Goal: Transaction & Acquisition: Purchase product/service

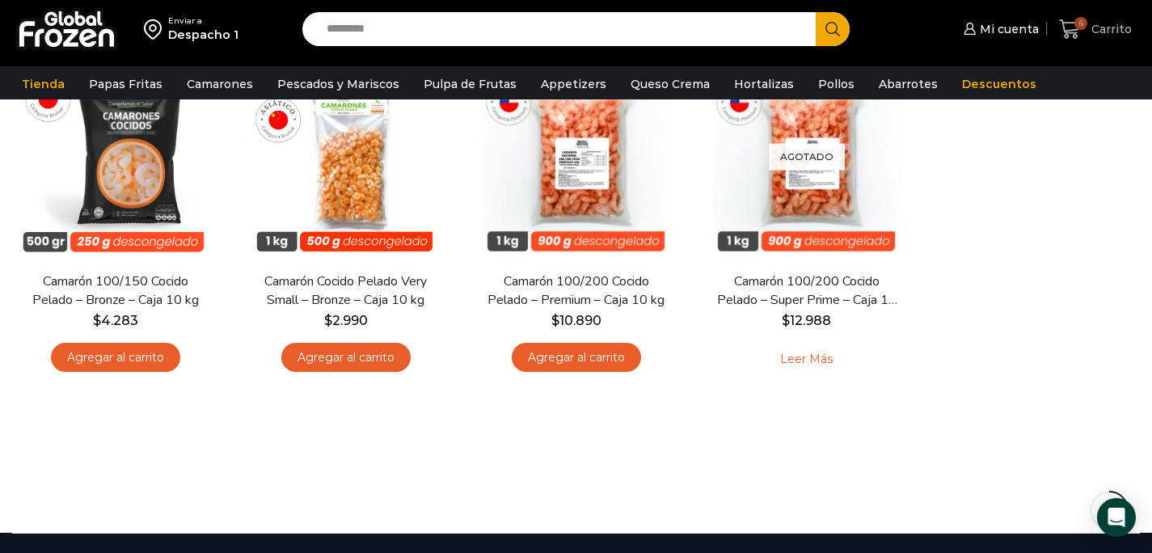
scroll to position [194, 0]
click at [1100, 28] on span "Carrito" at bounding box center [1109, 29] width 44 height 16
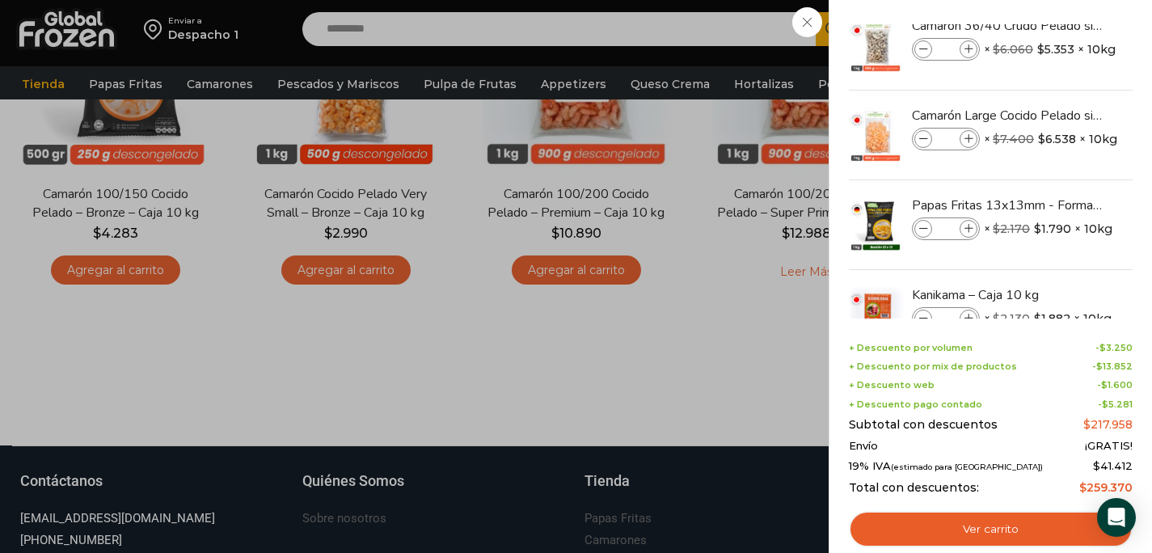
scroll to position [0, 0]
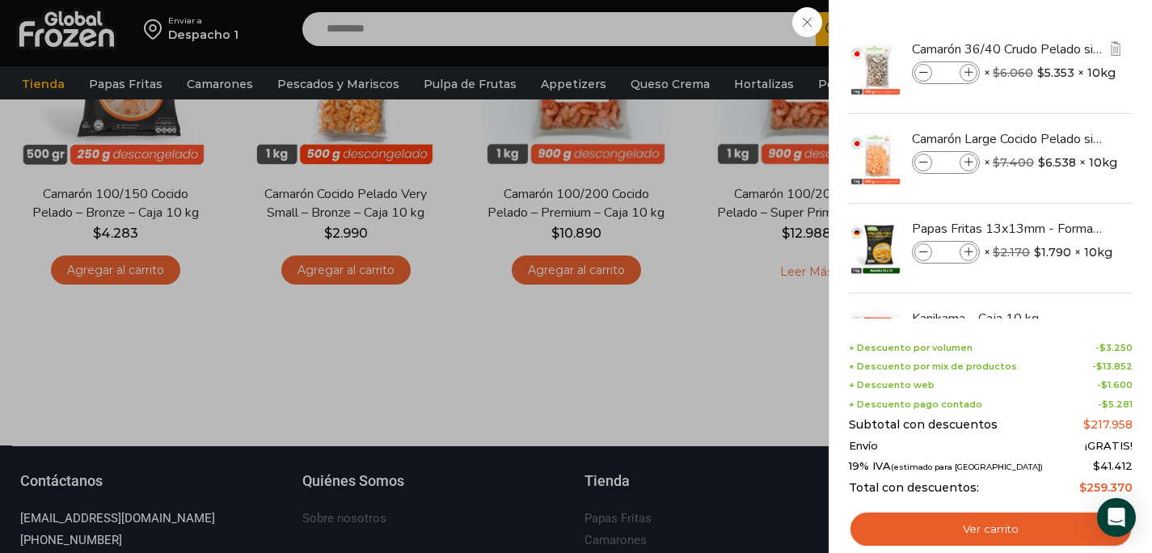
click at [969, 71] on icon at bounding box center [968, 73] width 9 height 9
type input "*"
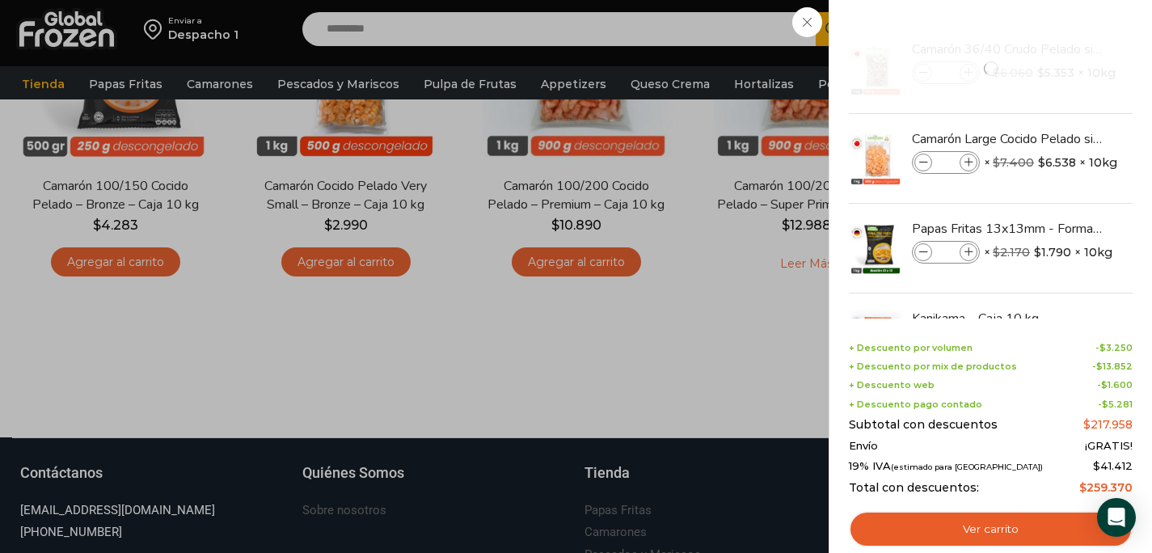
click at [1055, 23] on div "6 Carrito 6 6 Shopping Cart *" at bounding box center [1095, 30] width 81 height 38
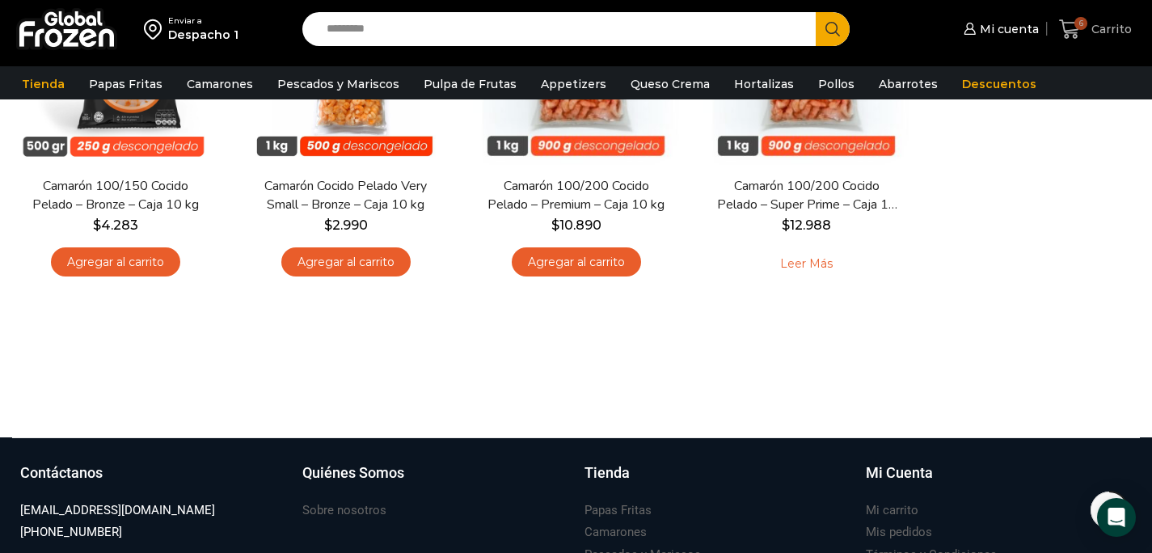
click at [1065, 21] on icon at bounding box center [1070, 30] width 22 height 22
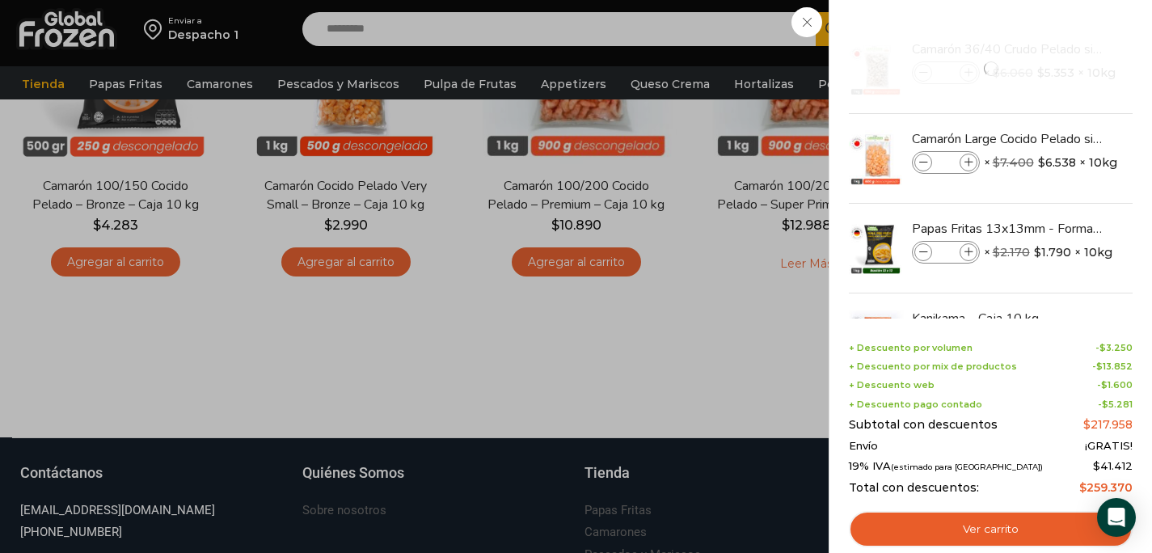
click at [1055, 23] on div "6 Carrito 6 6 Shopping Cart *" at bounding box center [1095, 30] width 81 height 38
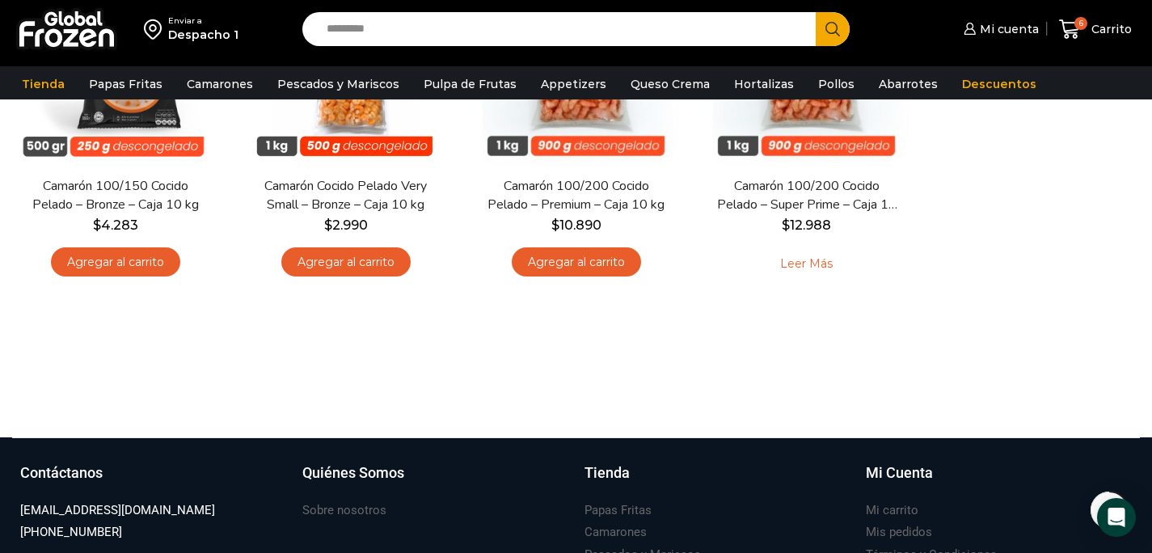
click at [1020, 186] on div "Hot En stock Vista Rápida Camarón 100/150 Cocido Pelado – Bronze – Caja 10 kg $…" at bounding box center [576, 125] width 1152 height 356
click at [1078, 38] on icon at bounding box center [1070, 30] width 22 height 22
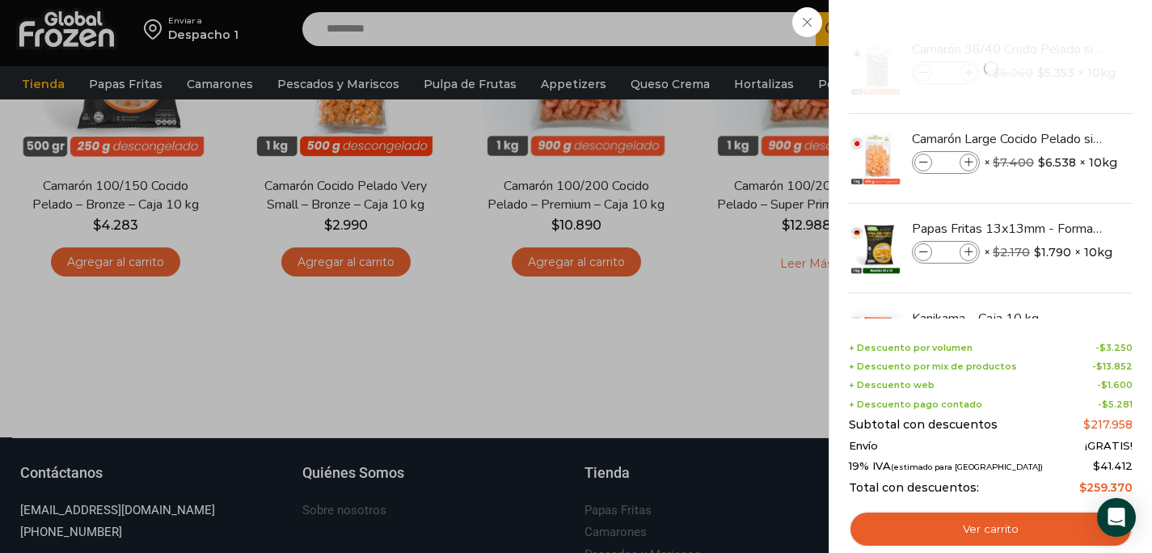
click at [1055, 20] on div "6 Carrito 6 6 Shopping Cart *" at bounding box center [1095, 30] width 81 height 38
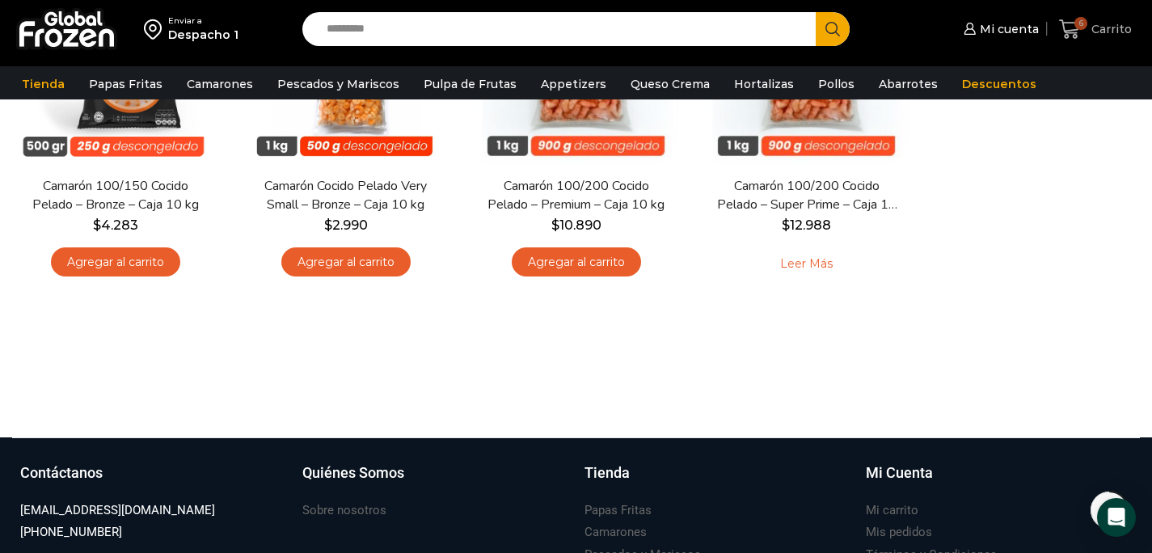
click at [1069, 26] on icon at bounding box center [1070, 30] width 22 height 22
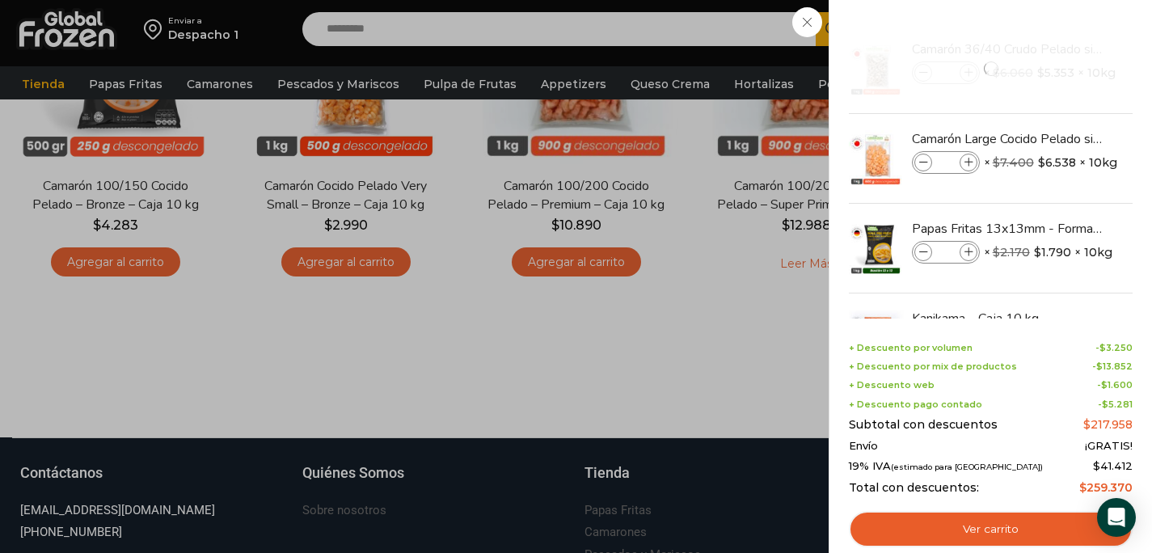
click at [1055, 19] on div "6 Carrito 6 6 Shopping Cart *" at bounding box center [1095, 30] width 81 height 38
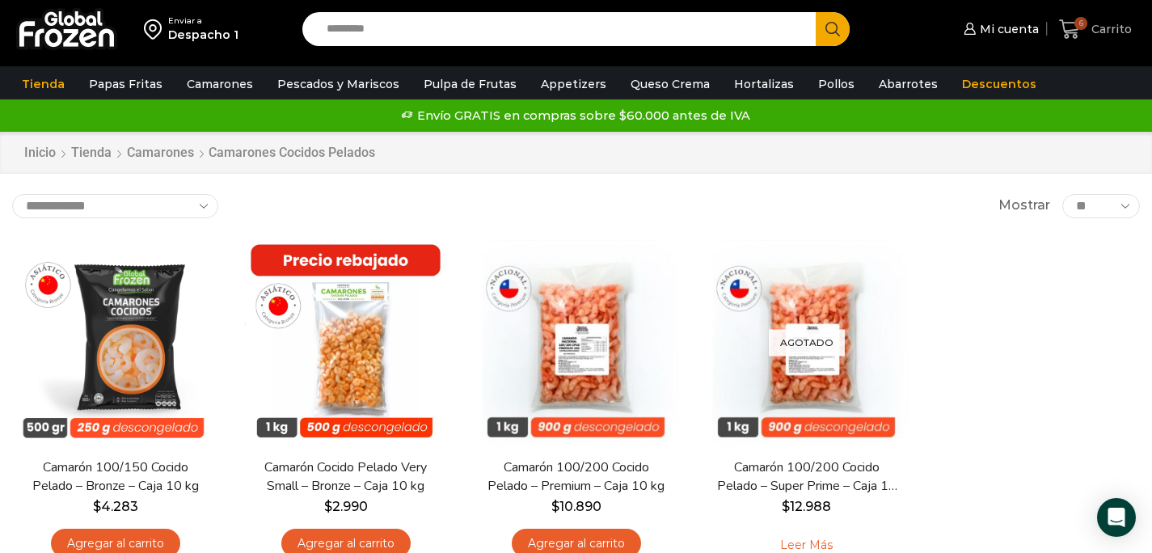
click at [1072, 29] on icon at bounding box center [1069, 28] width 21 height 19
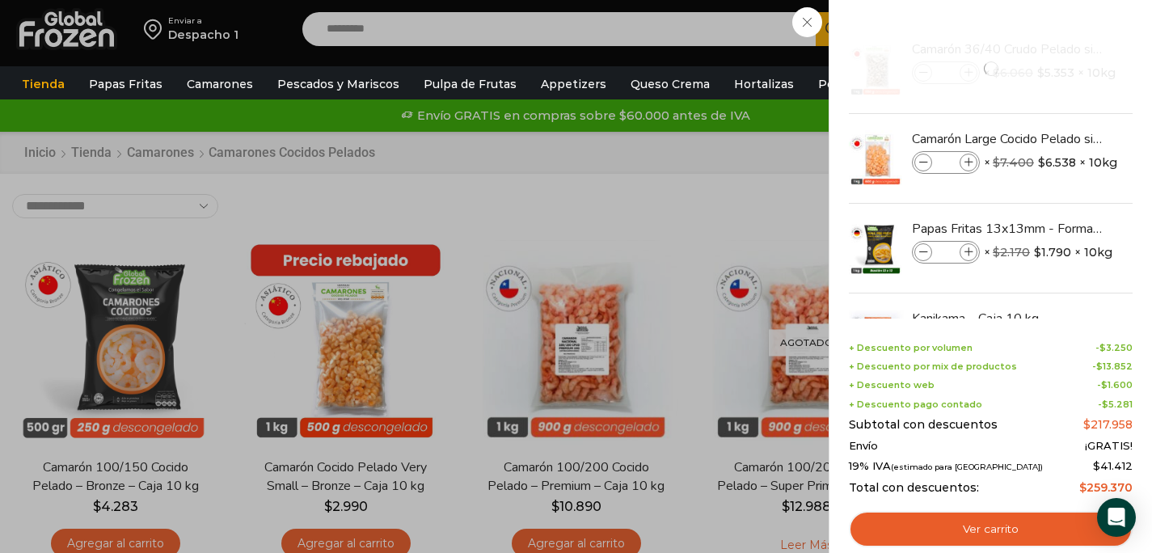
click at [1055, 25] on div "6 Carrito 6 6 Shopping Cart *" at bounding box center [1095, 30] width 81 height 38
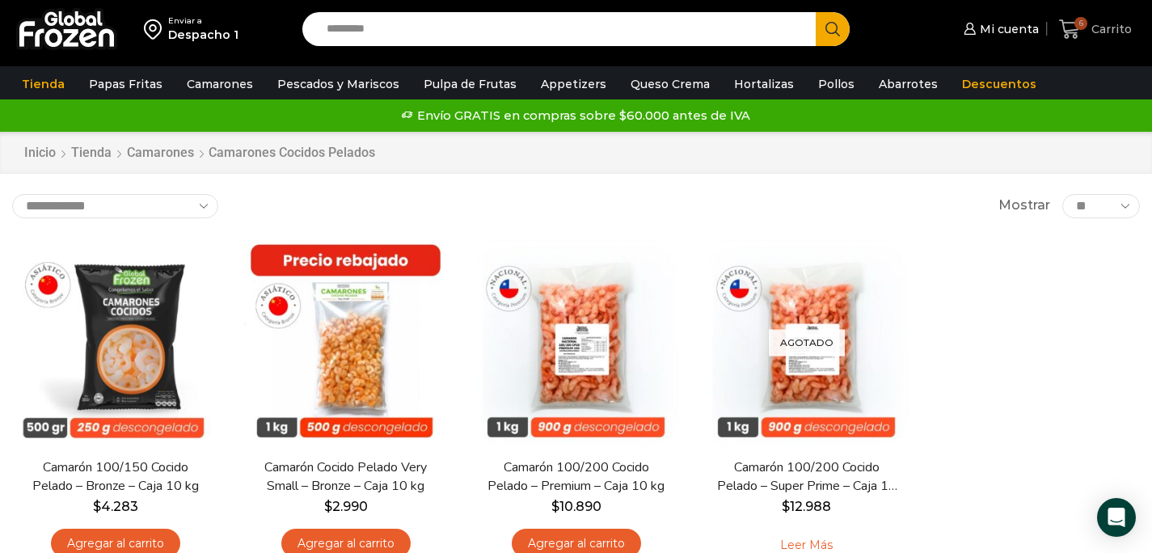
click at [1081, 26] on span "6" at bounding box center [1080, 23] width 13 height 13
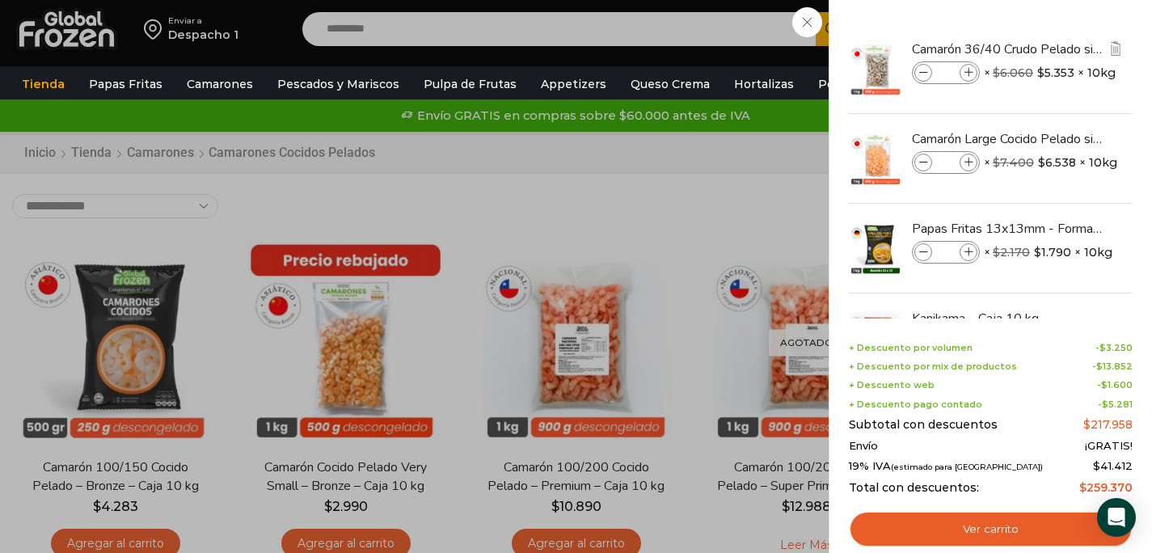
click at [975, 71] on span at bounding box center [969, 73] width 18 height 18
type input "*"
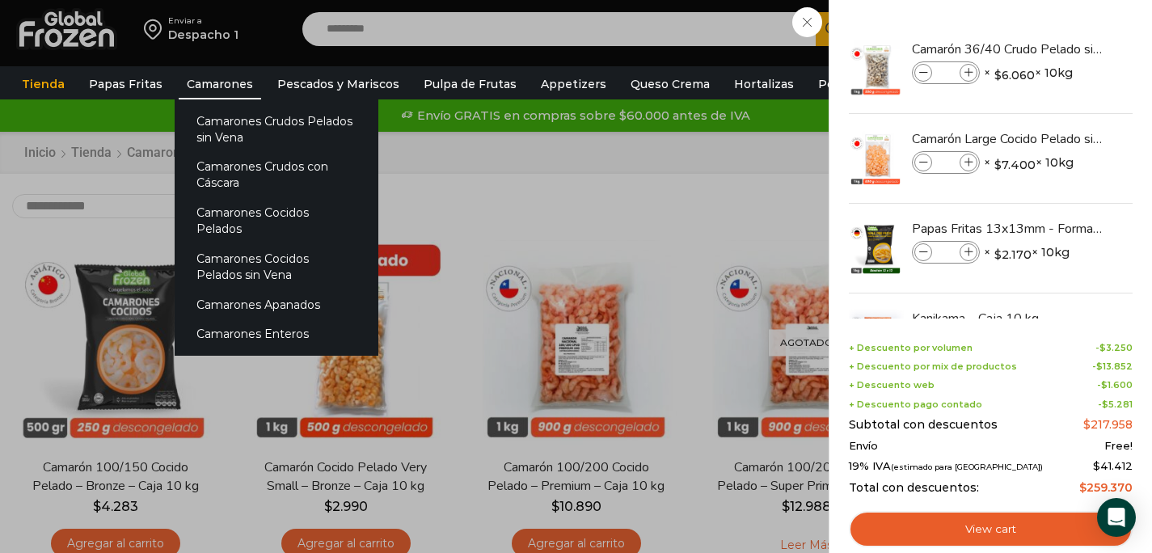
click at [238, 82] on link "Camarones" at bounding box center [220, 84] width 82 height 31
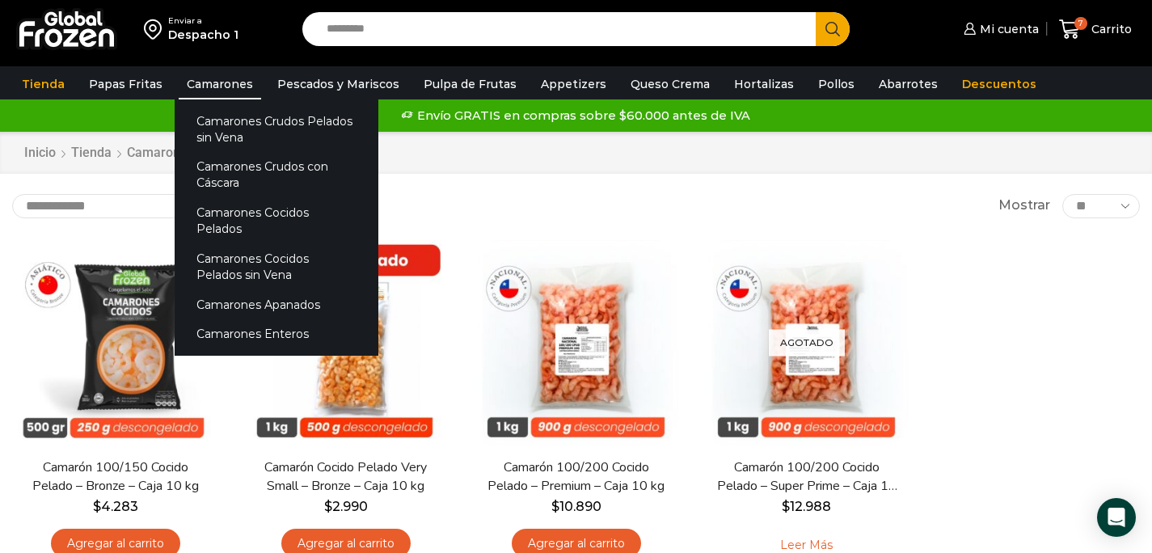
click at [209, 87] on link "Camarones" at bounding box center [220, 84] width 82 height 31
click at [222, 129] on link "Camarones Crudos Pelados sin Vena" at bounding box center [277, 129] width 204 height 46
click at [227, 134] on link "Camarones Crudos Pelados sin Vena" at bounding box center [277, 129] width 204 height 46
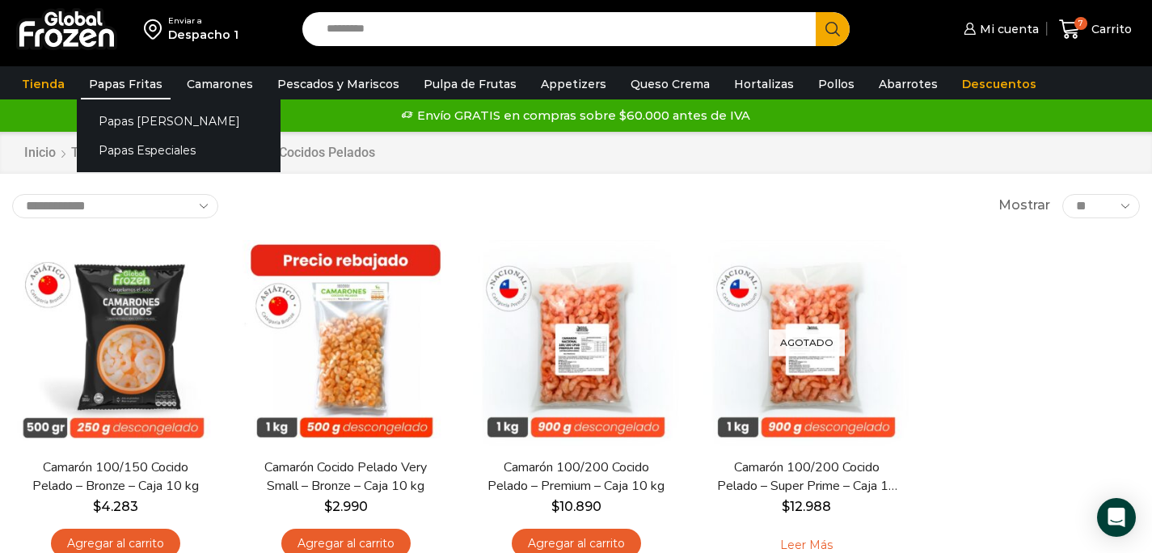
click at [131, 89] on link "Papas Fritas" at bounding box center [126, 84] width 90 height 31
click at [137, 124] on link "Papas [PERSON_NAME]" at bounding box center [179, 121] width 204 height 30
click at [112, 120] on link "Papas [PERSON_NAME]" at bounding box center [179, 121] width 204 height 30
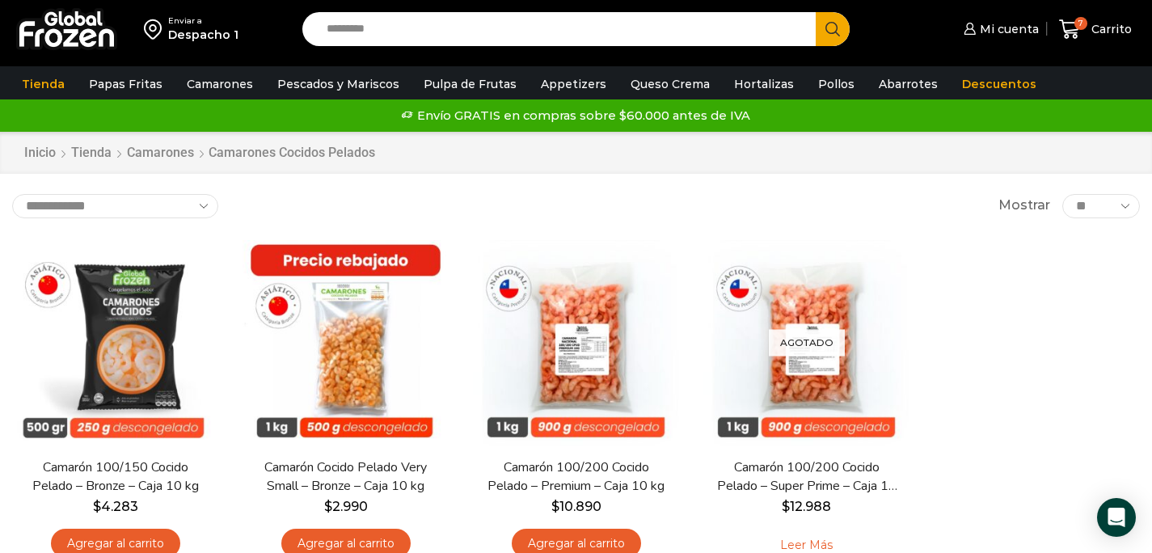
click at [88, 27] on img at bounding box center [66, 29] width 101 height 42
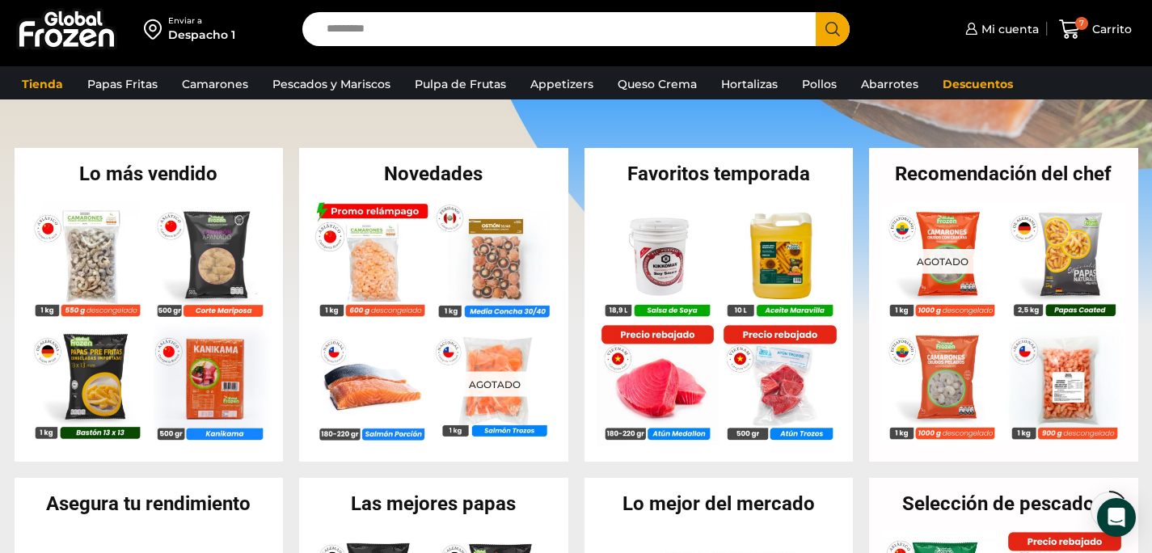
scroll to position [264, 0]
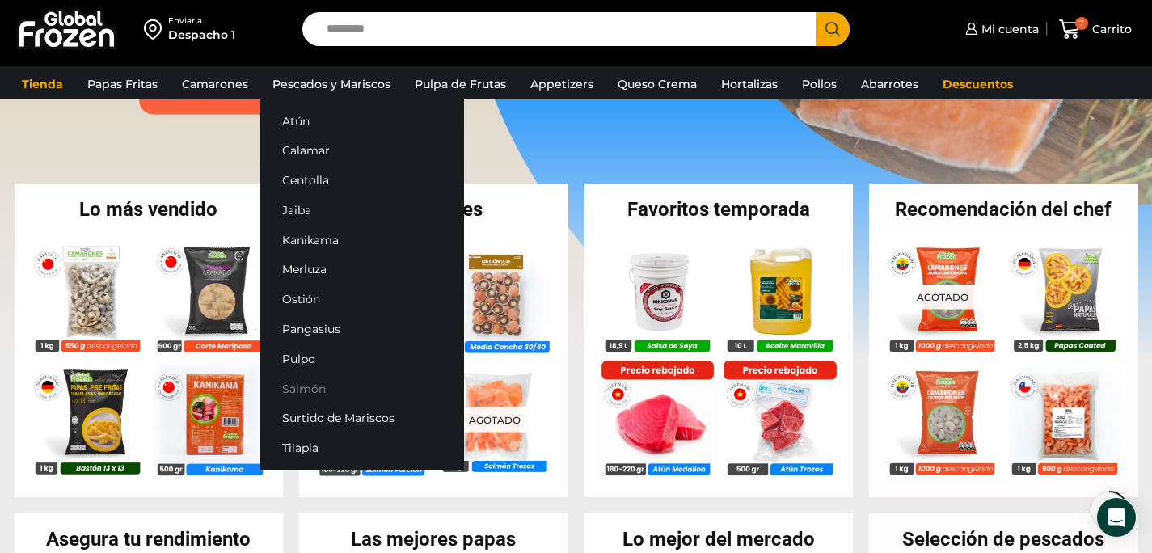
click at [327, 388] on link "Salmón" at bounding box center [362, 388] width 204 height 30
click at [308, 386] on link "Salmón" at bounding box center [362, 388] width 204 height 30
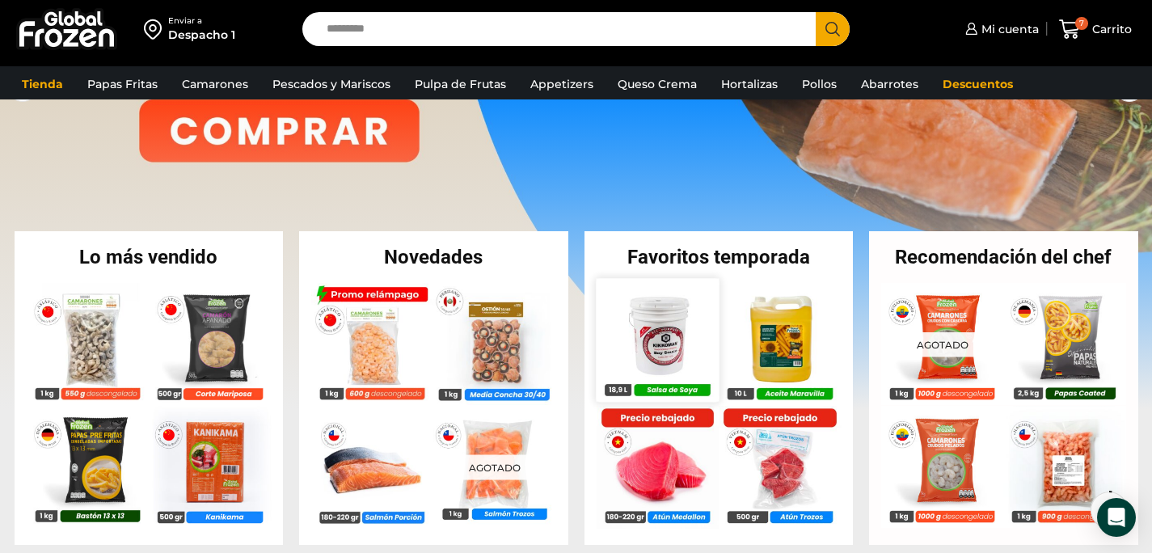
scroll to position [44, 0]
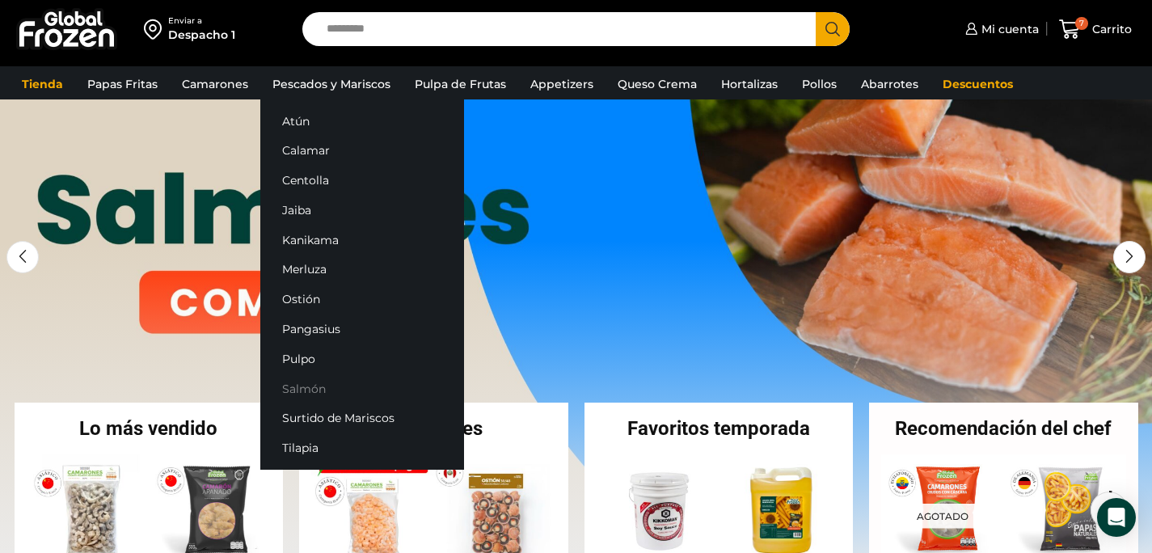
click at [302, 390] on link "Salmón" at bounding box center [362, 388] width 204 height 30
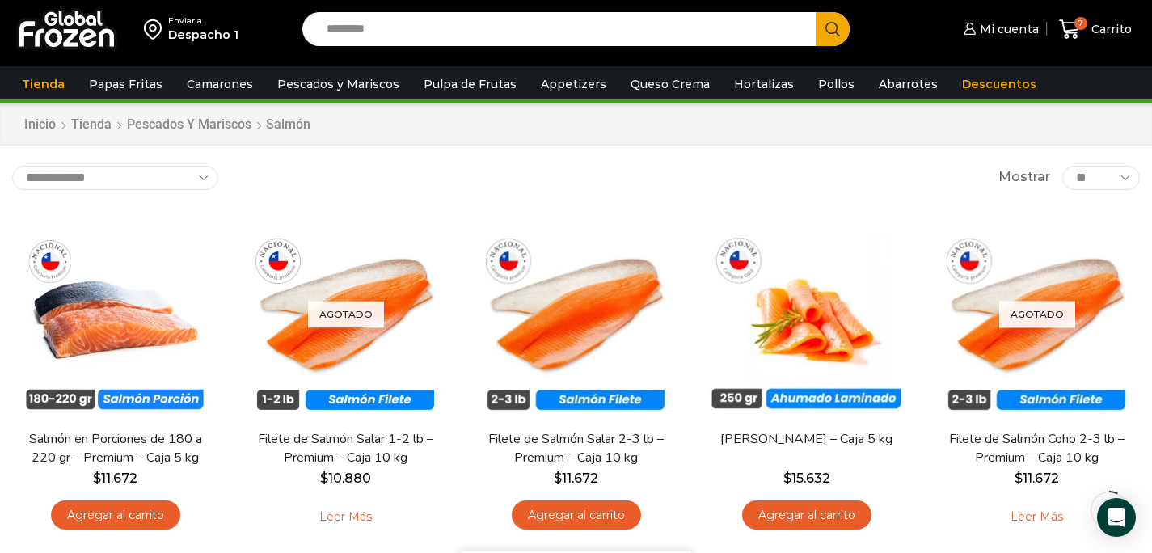
scroll to position [18, 0]
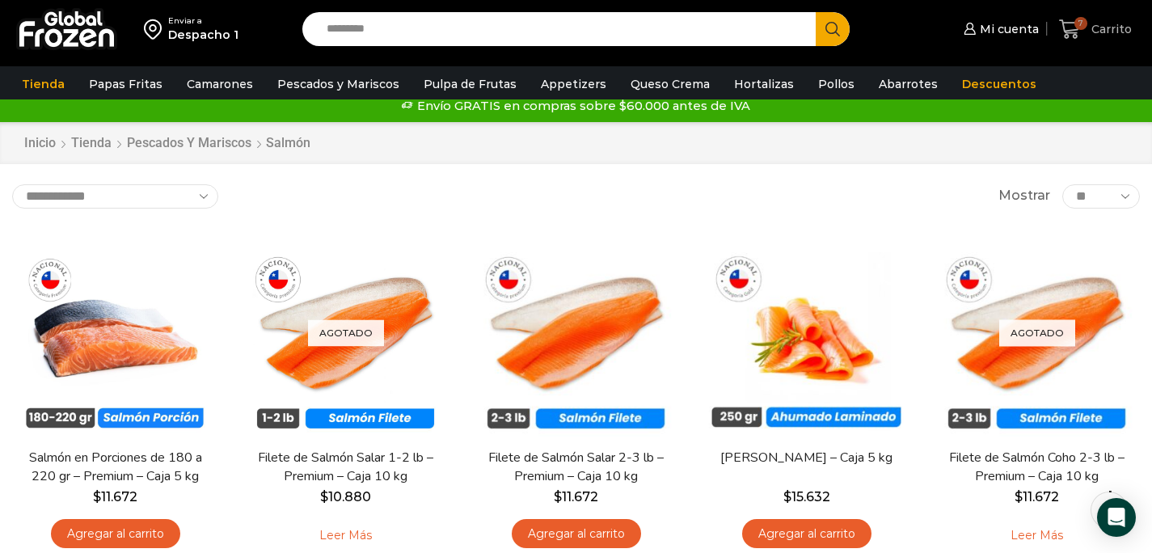
click at [1078, 28] on icon at bounding box center [1070, 30] width 22 height 22
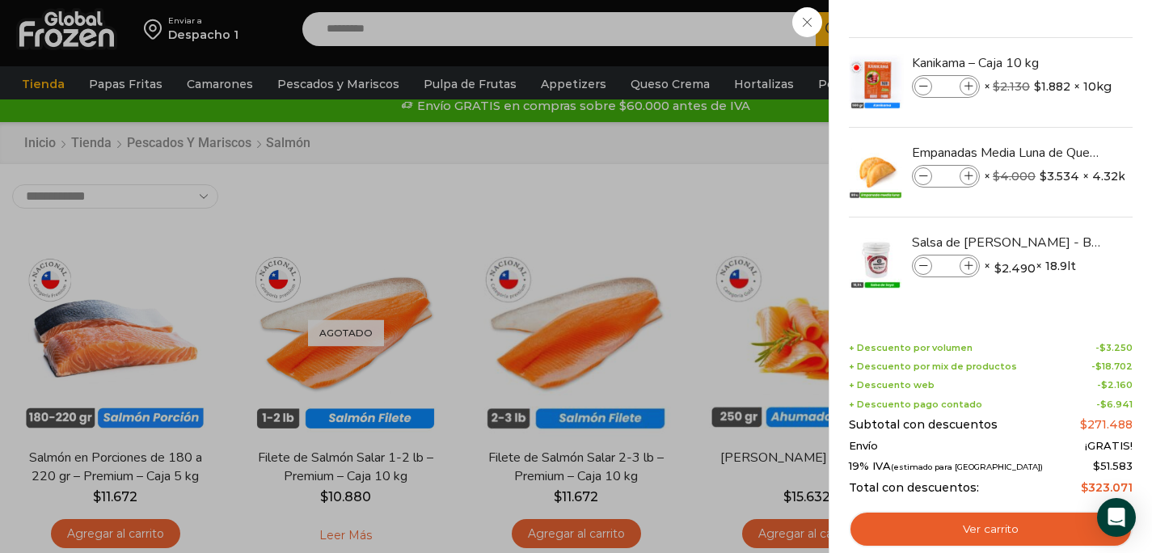
scroll to position [0, 0]
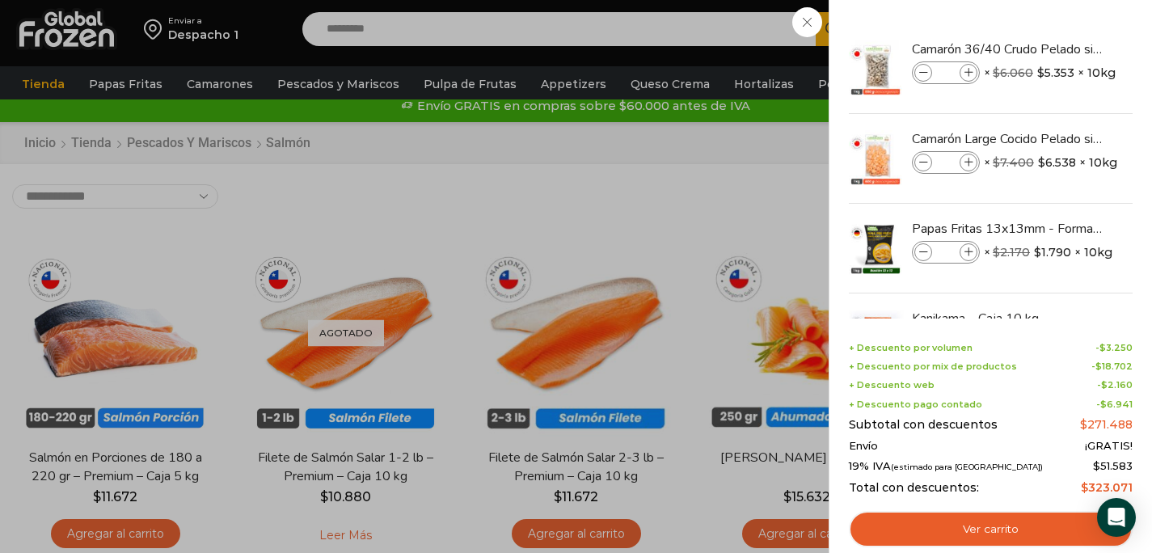
click at [1055, 49] on div "7 Carrito 7 7 Shopping Cart * $" at bounding box center [1095, 30] width 81 height 38
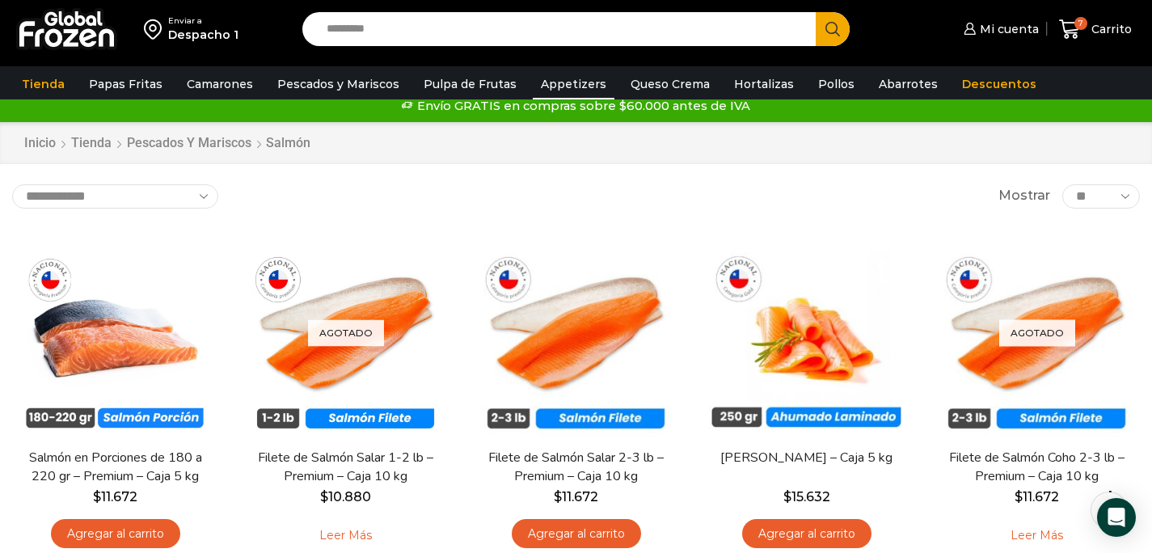
click at [575, 86] on link "Appetizers" at bounding box center [574, 84] width 82 height 31
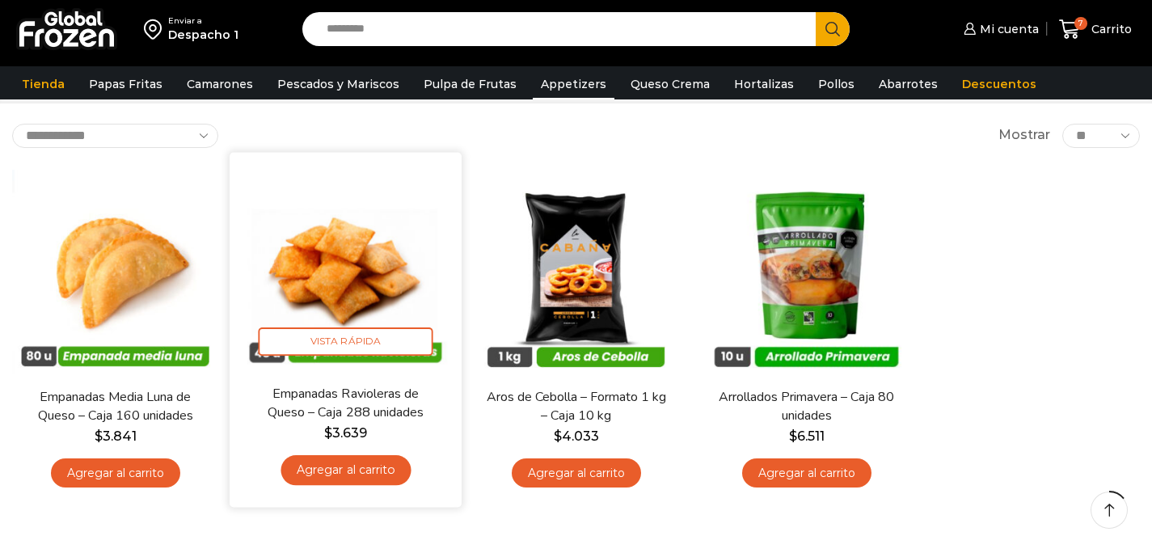
scroll to position [97, 0]
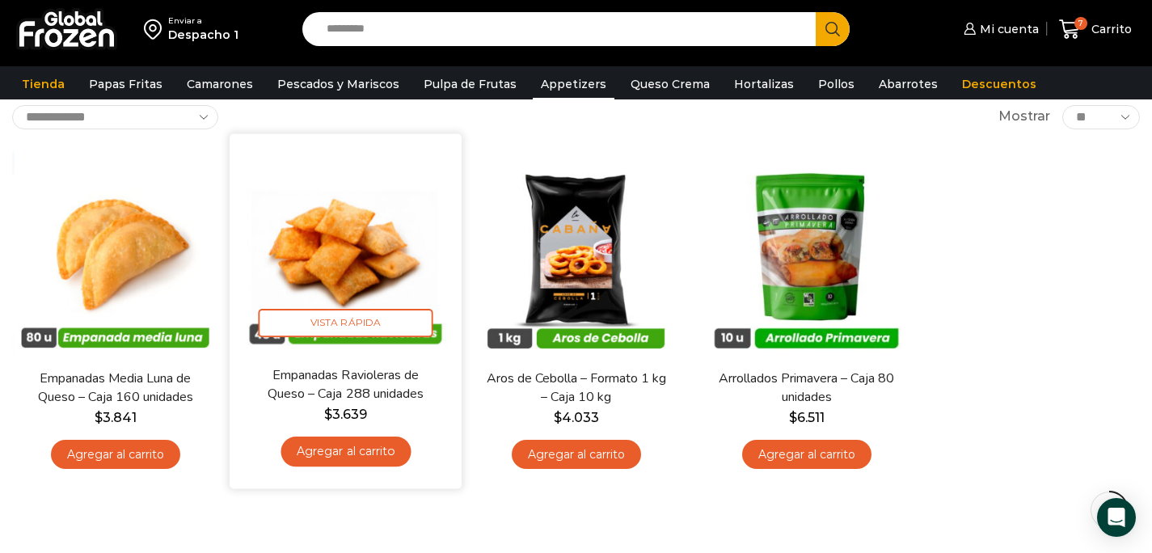
click at [343, 452] on link "Agregar al carrito" at bounding box center [346, 452] width 130 height 30
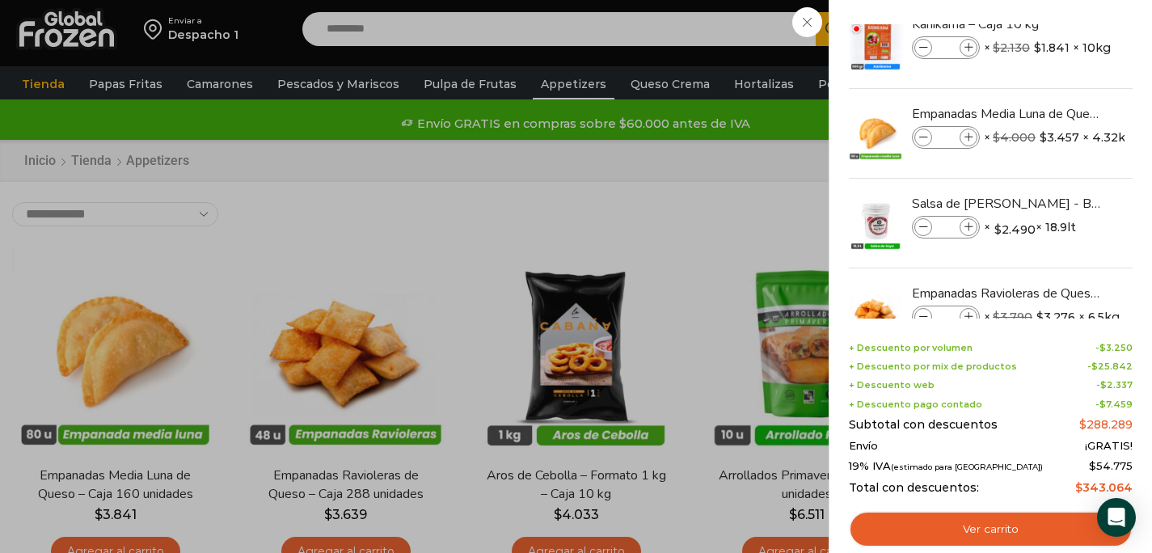
scroll to position [287, 0]
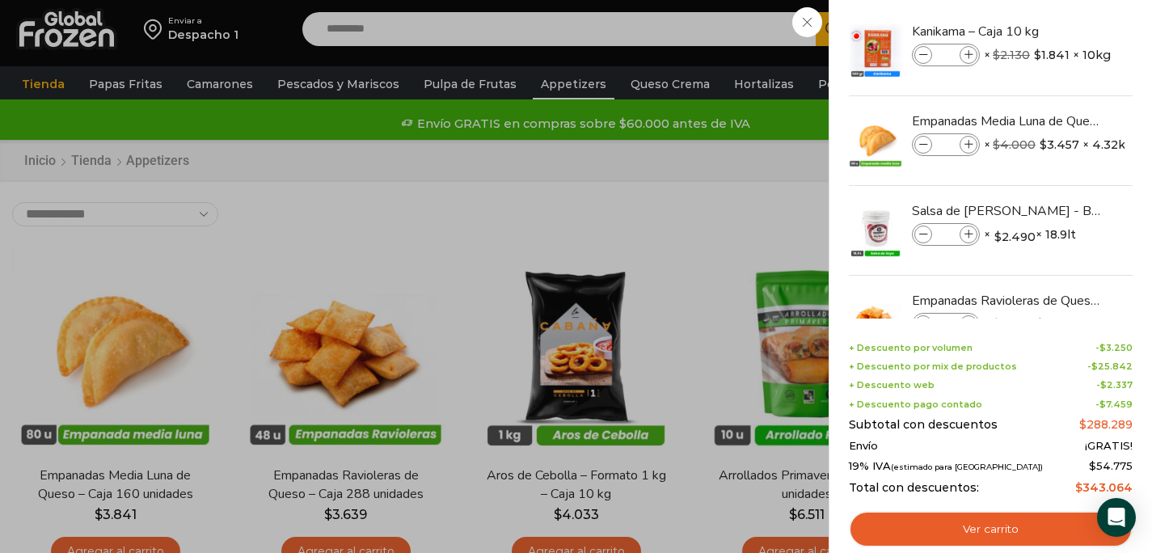
click at [1055, 49] on div "8 [GEOGRAPHIC_DATA] 8 8 Shopping Cart *" at bounding box center [1095, 30] width 81 height 38
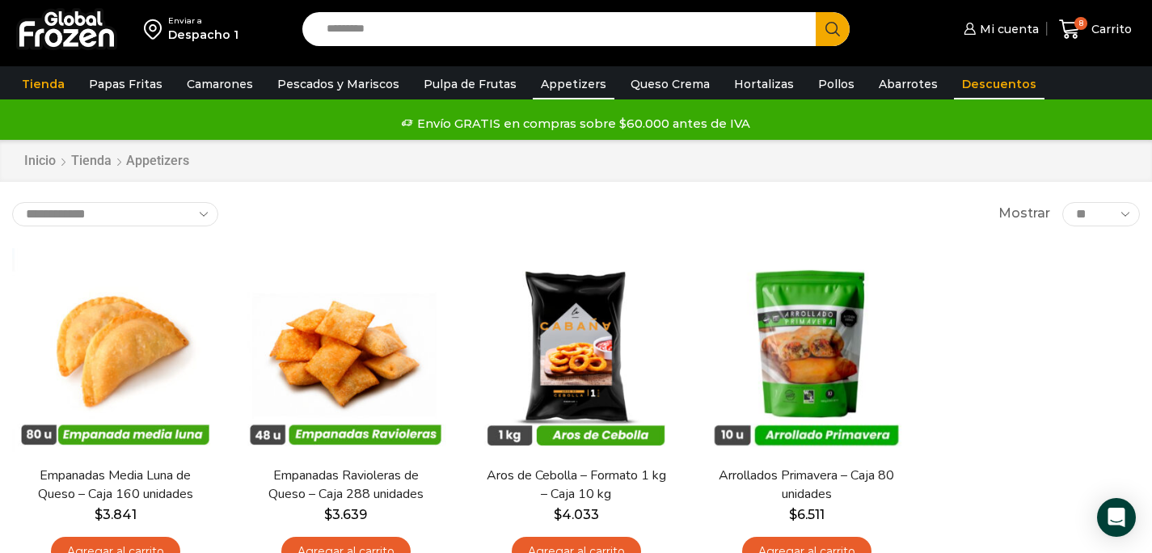
click at [954, 86] on link "Descuentos" at bounding box center [999, 84] width 91 height 31
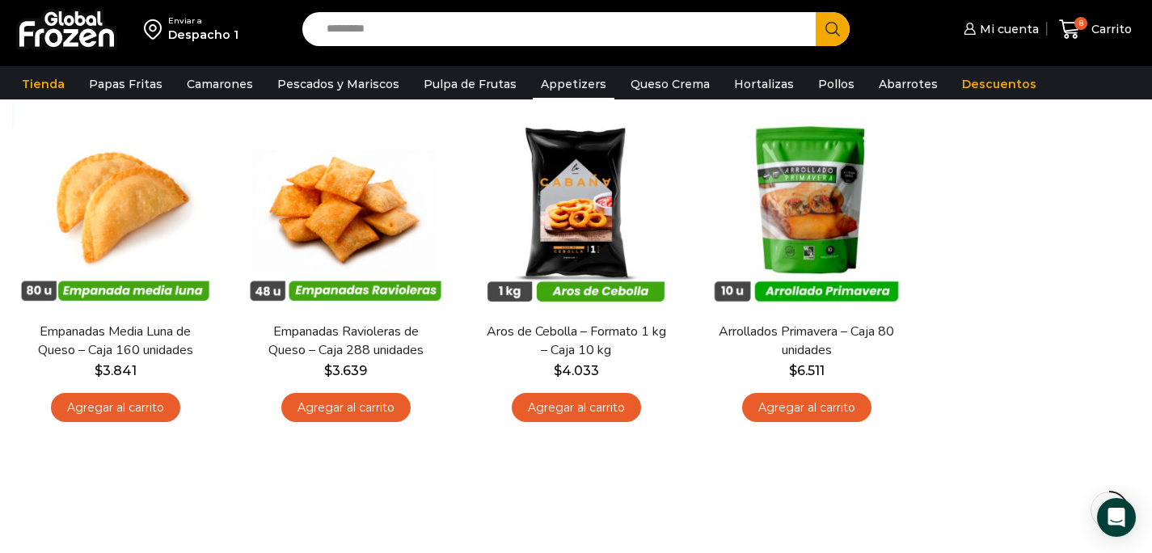
scroll to position [0, 0]
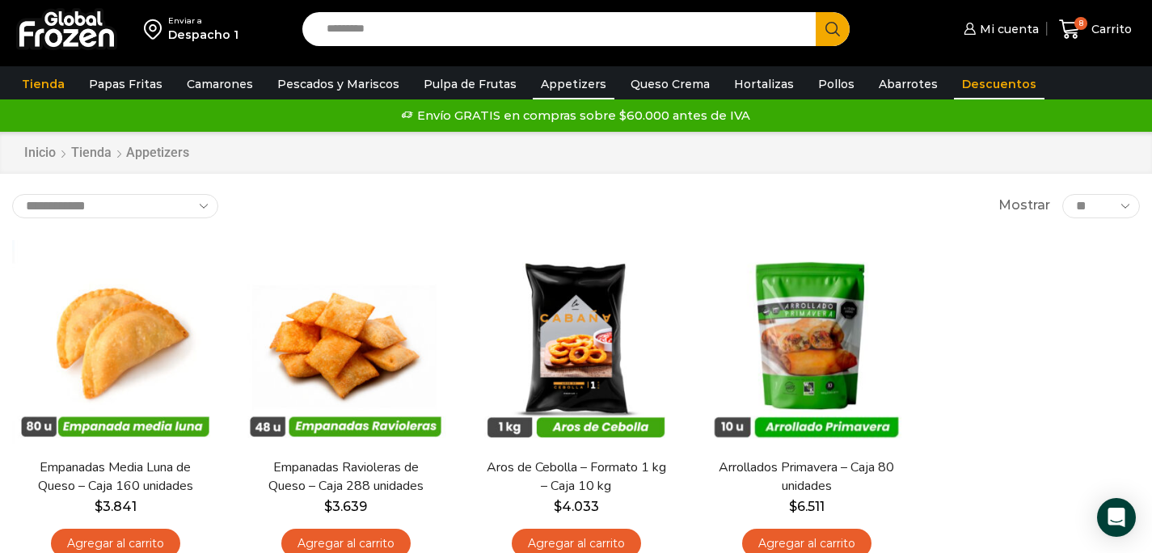
click at [968, 91] on link "Descuentos" at bounding box center [999, 84] width 91 height 31
click at [954, 82] on link "Descuentos" at bounding box center [999, 84] width 91 height 31
click at [974, 92] on link "Descuentos" at bounding box center [999, 84] width 91 height 31
click at [818, 84] on link "Pollos" at bounding box center [836, 84] width 53 height 31
click at [732, 88] on link "Hortalizas" at bounding box center [764, 84] width 76 height 31
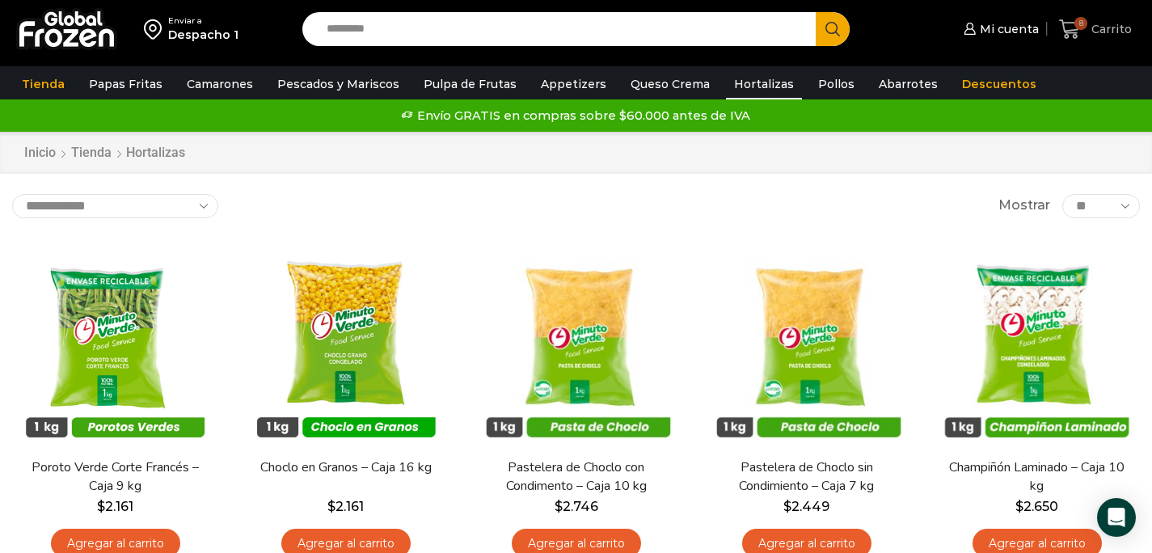
click at [1109, 25] on span "Carrito" at bounding box center [1109, 29] width 44 height 16
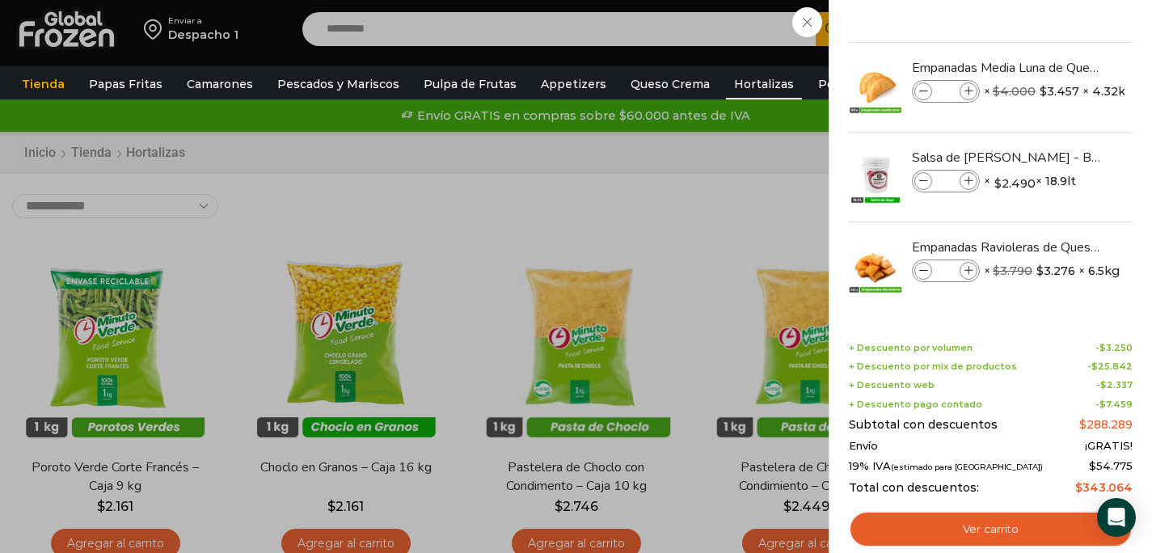
scroll to position [339, 0]
click at [1111, 158] on img "Eliminar Salsa de Soya Kikkoman - Balde 18.9 litros del carrito" at bounding box center [1115, 158] width 15 height 15
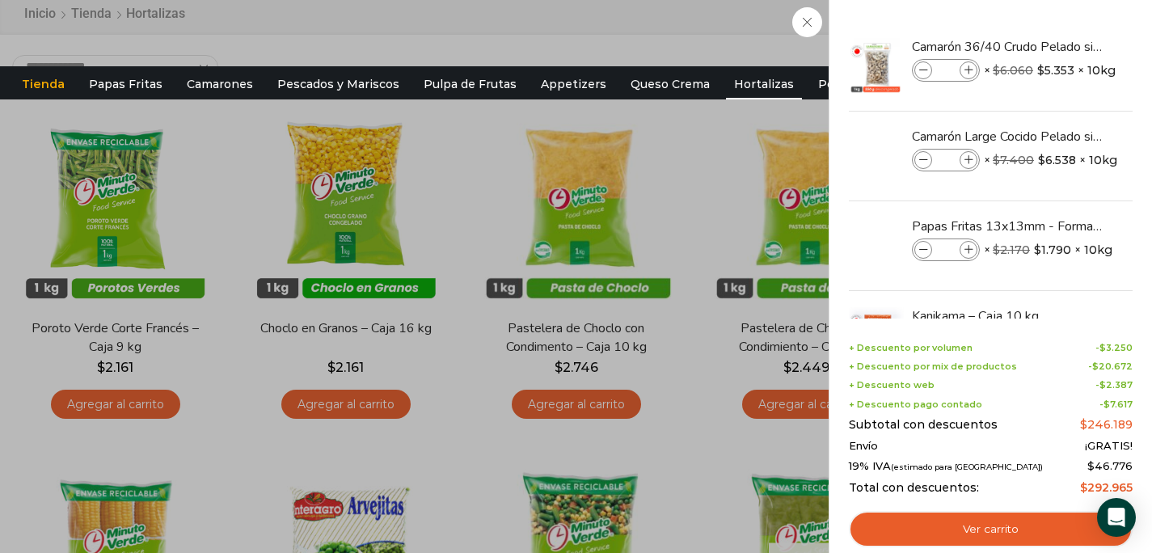
scroll to position [6, 0]
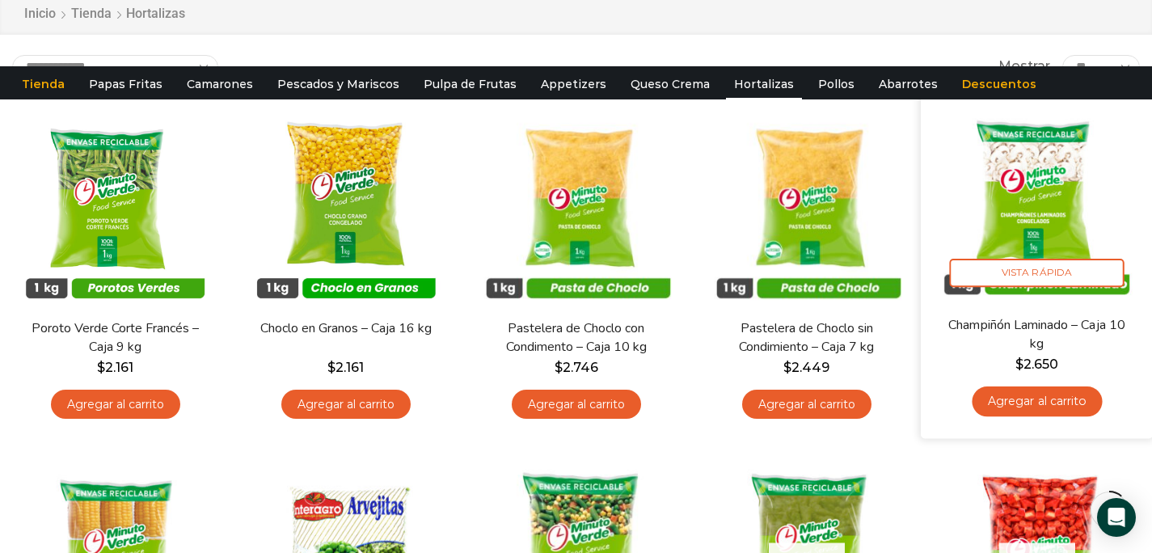
scroll to position [0, 0]
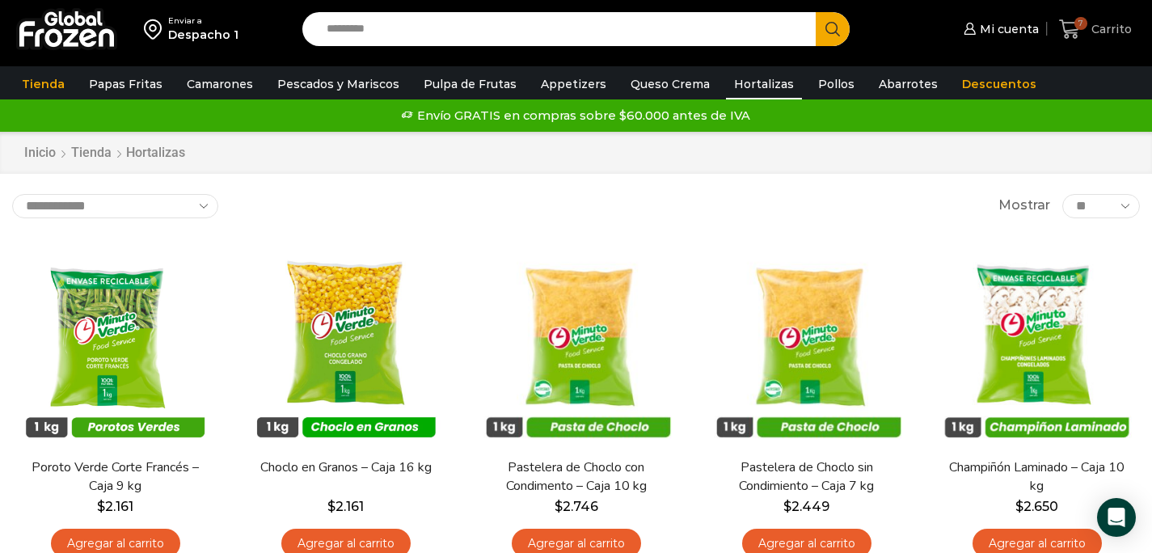
click at [1107, 20] on span "7 Carrito" at bounding box center [1095, 30] width 73 height 22
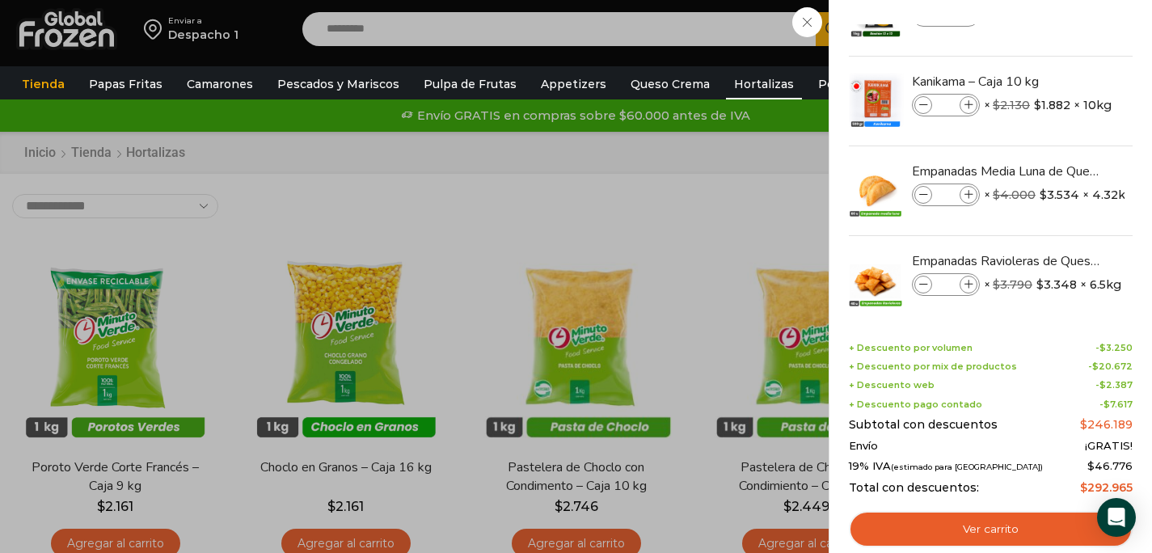
scroll to position [255, 0]
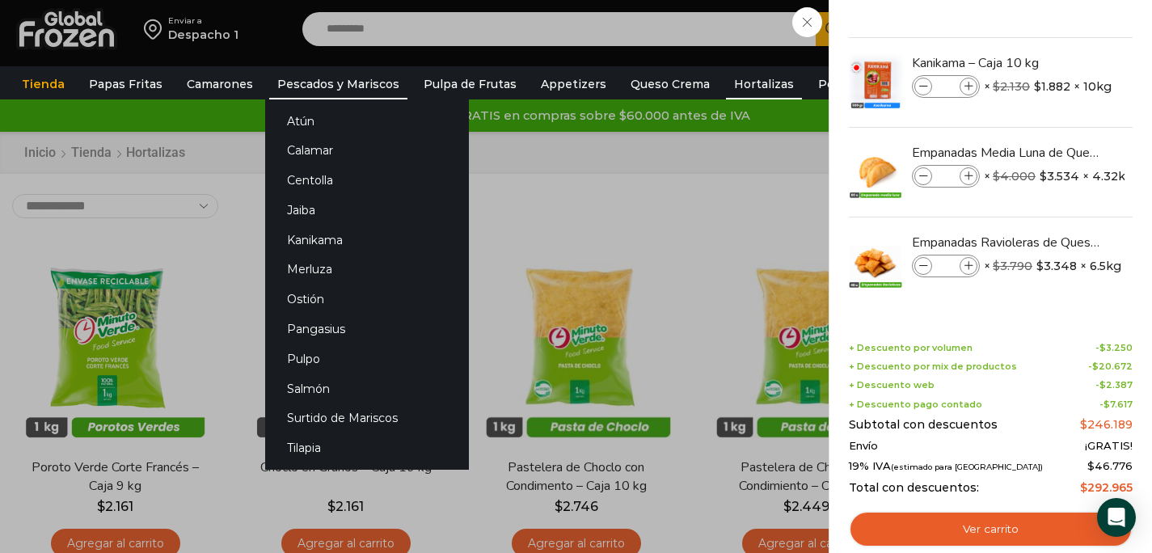
click at [336, 73] on link "Pescados y Mariscos" at bounding box center [338, 84] width 138 height 31
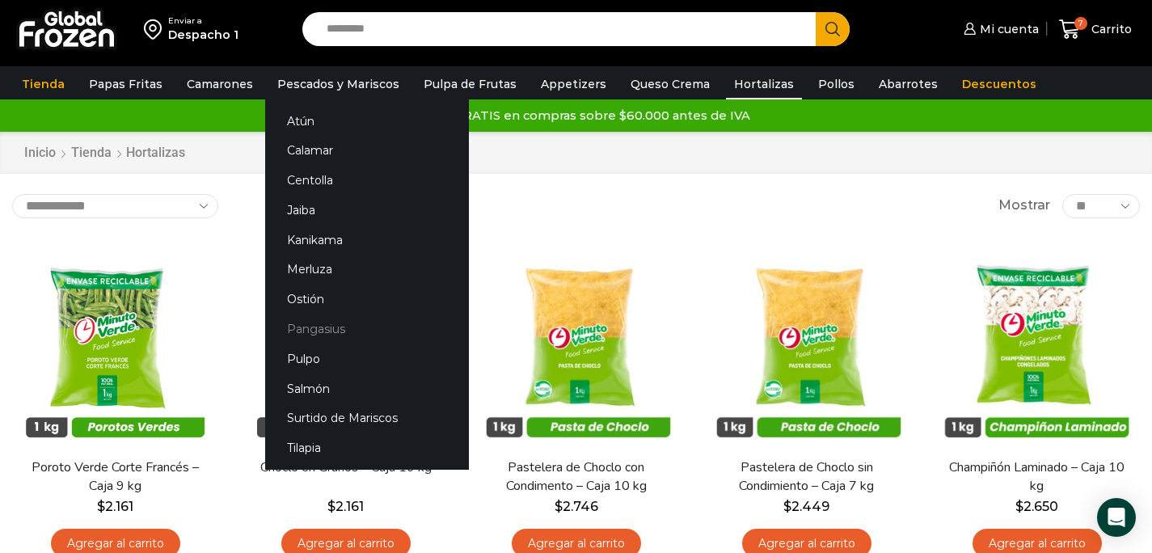
click at [317, 324] on link "Pangasius" at bounding box center [367, 329] width 204 height 30
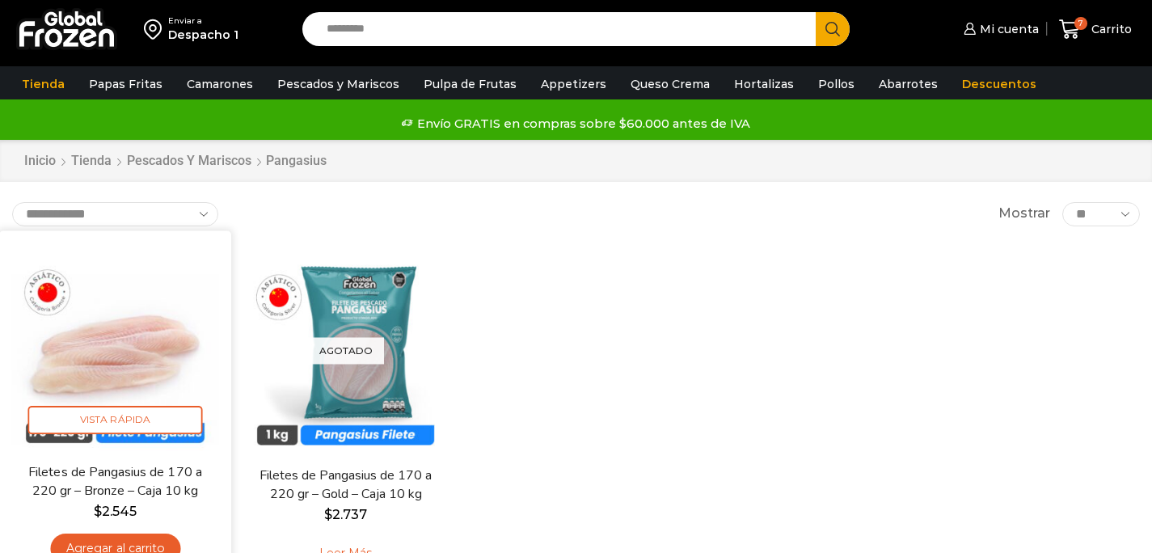
scroll to position [87, 0]
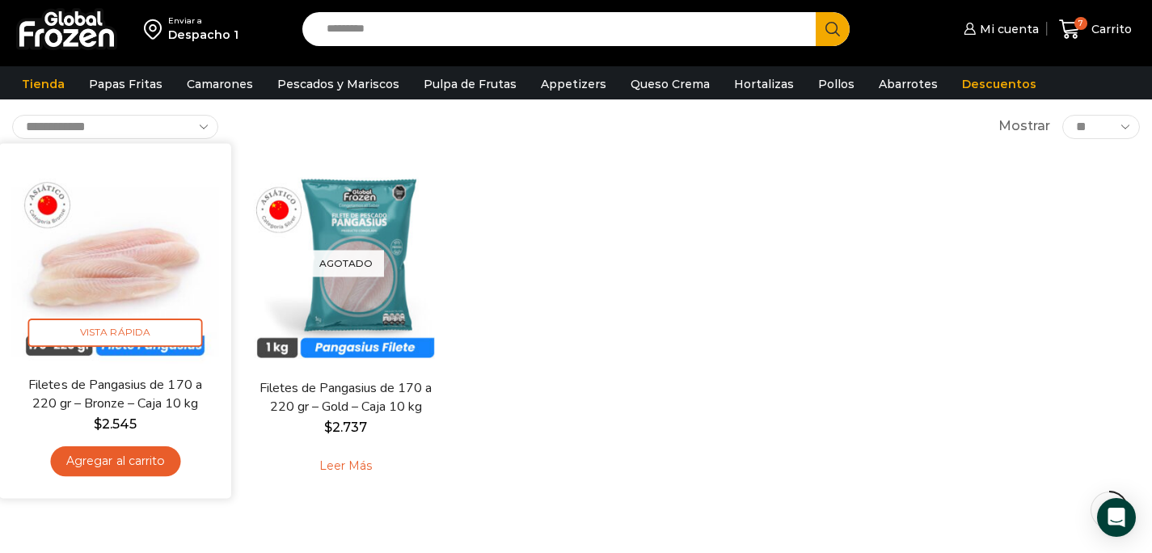
click at [141, 462] on link "Agregar al carrito" at bounding box center [115, 461] width 130 height 30
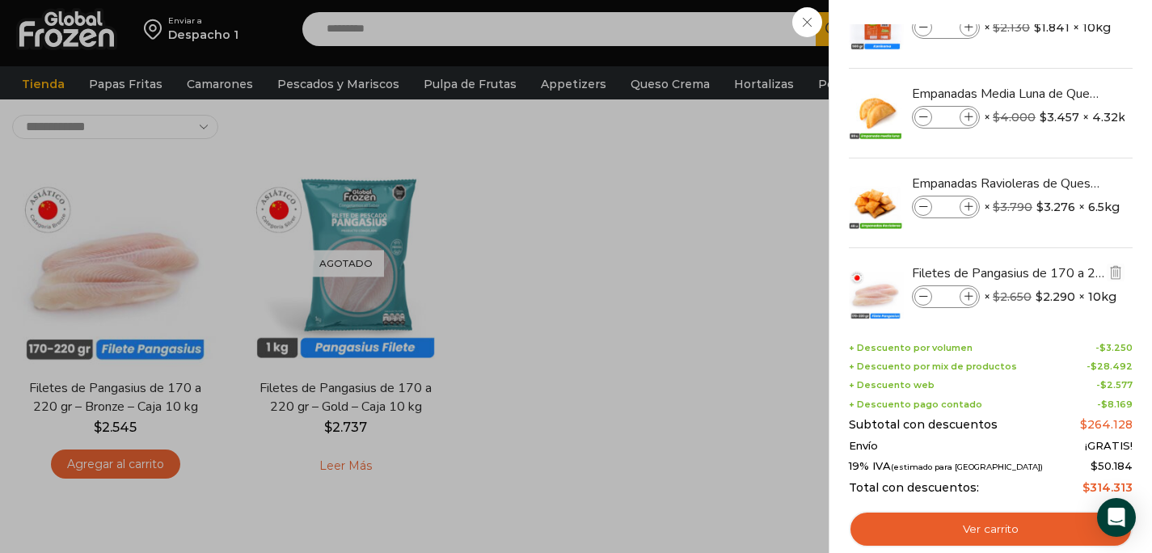
scroll to position [345, 0]
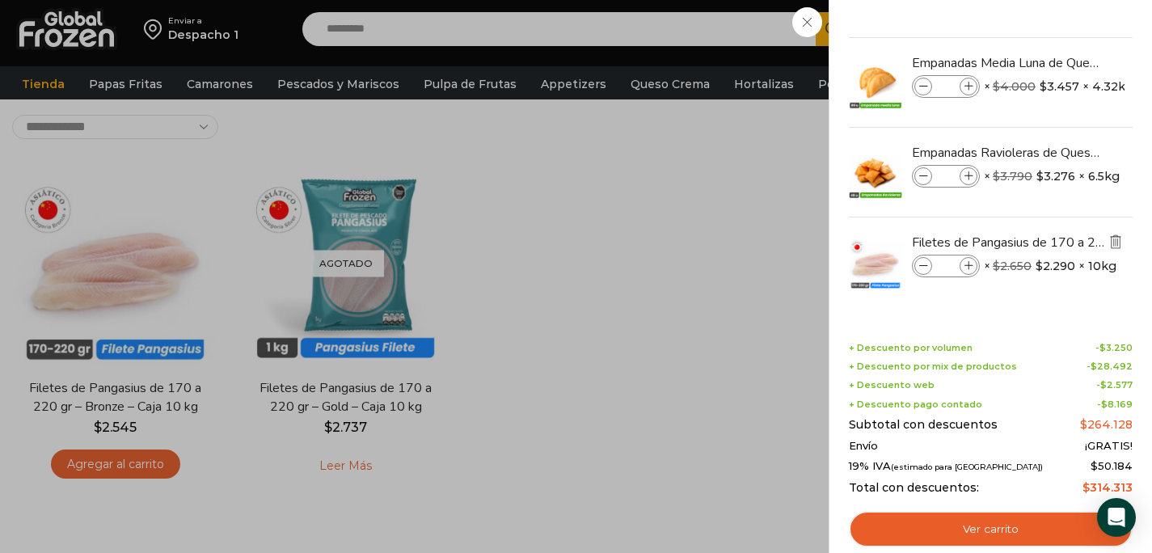
click at [1112, 239] on img "Eliminar Filetes de Pangasius de 170 a 220 gr - Bronze - Caja 10 kg del carrito" at bounding box center [1115, 241] width 15 height 15
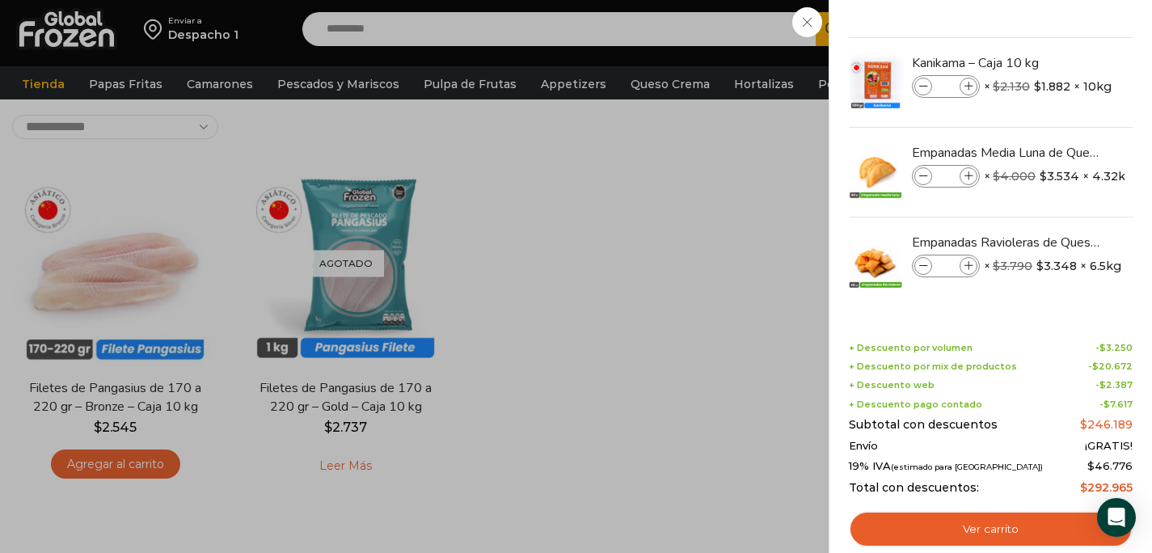
scroll to position [255, 0]
click at [1055, 49] on div "7 [GEOGRAPHIC_DATA] 7 7 Shopping Cart *" at bounding box center [1095, 30] width 81 height 38
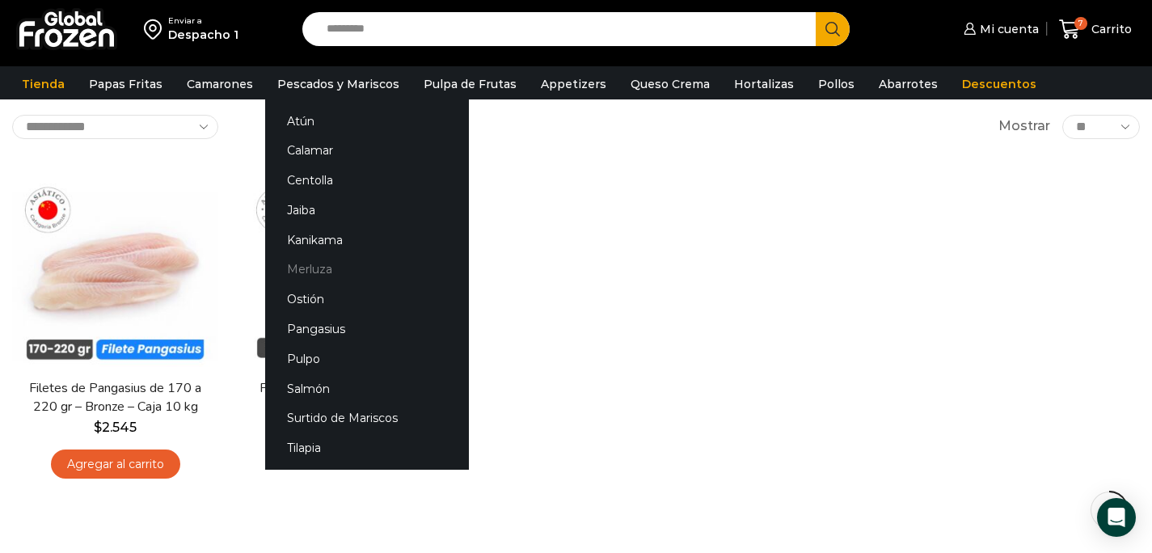
click at [288, 263] on link "Merluza" at bounding box center [367, 270] width 204 height 30
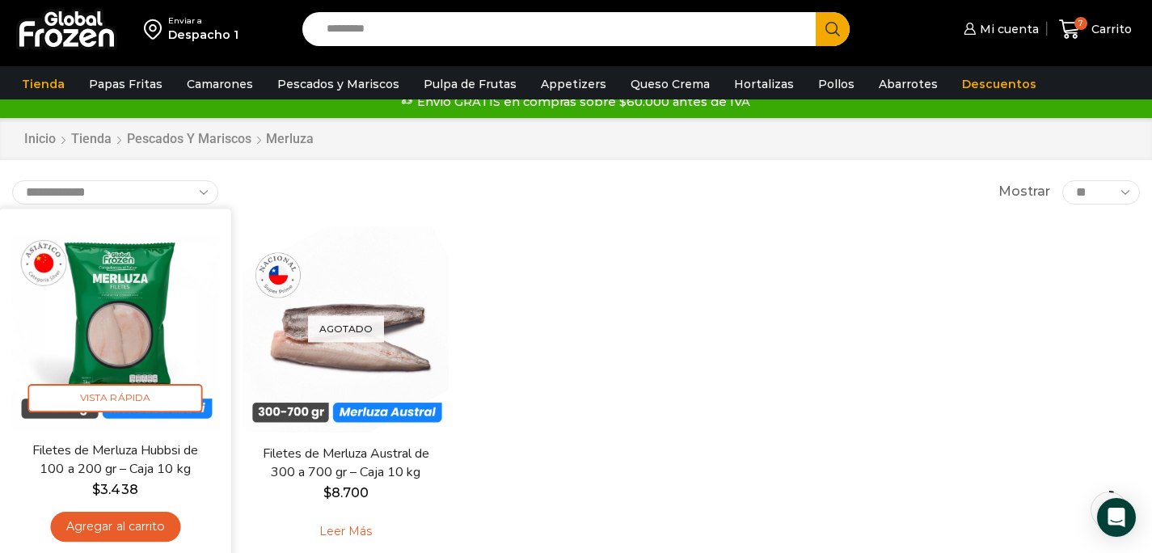
scroll to position [20, 0]
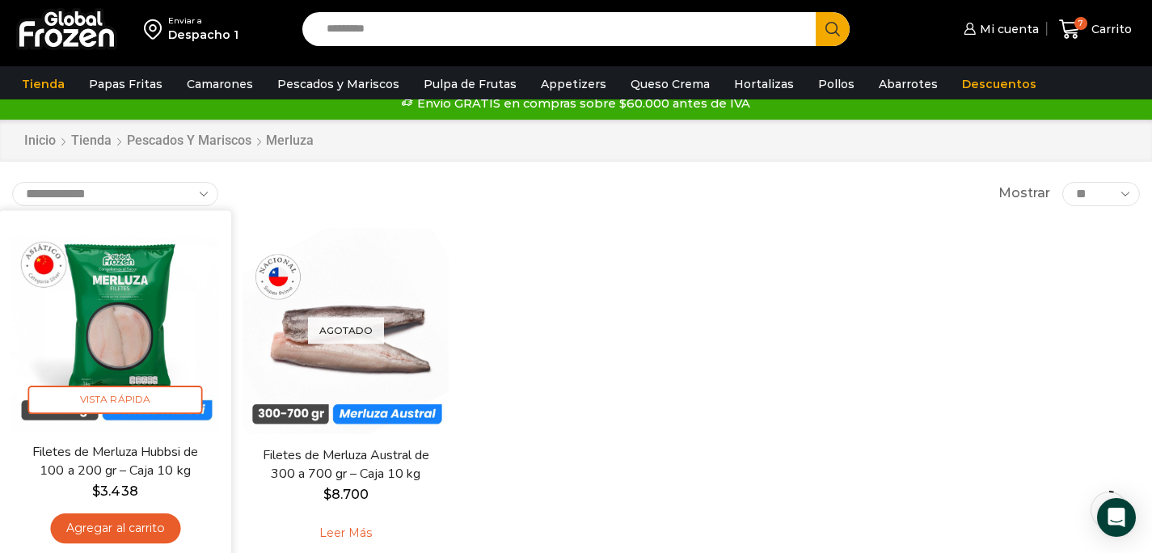
click at [133, 520] on link "Agregar al carrito" at bounding box center [115, 528] width 130 height 30
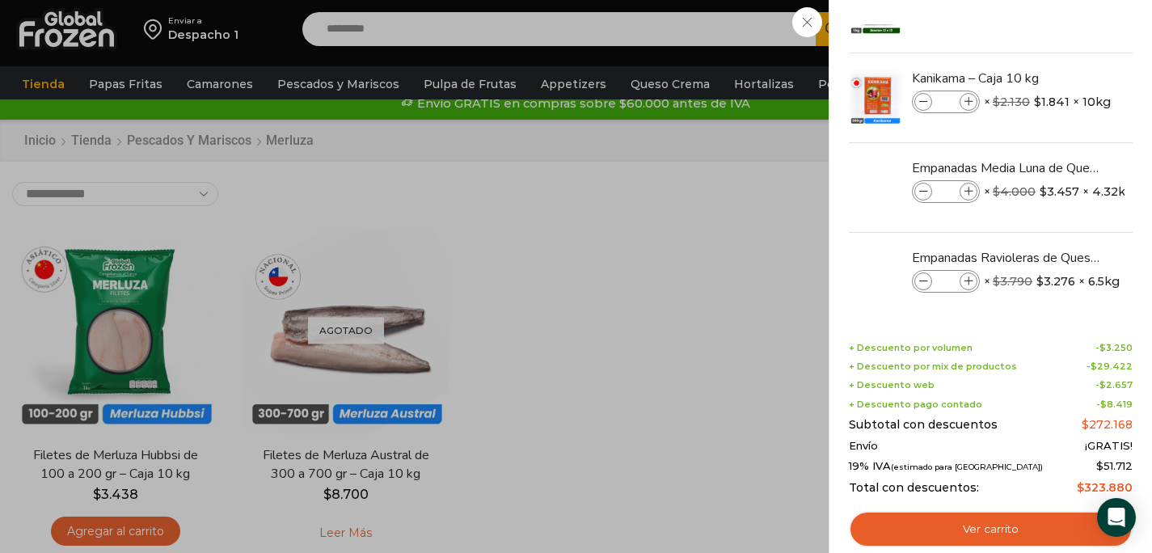
scroll to position [345, 0]
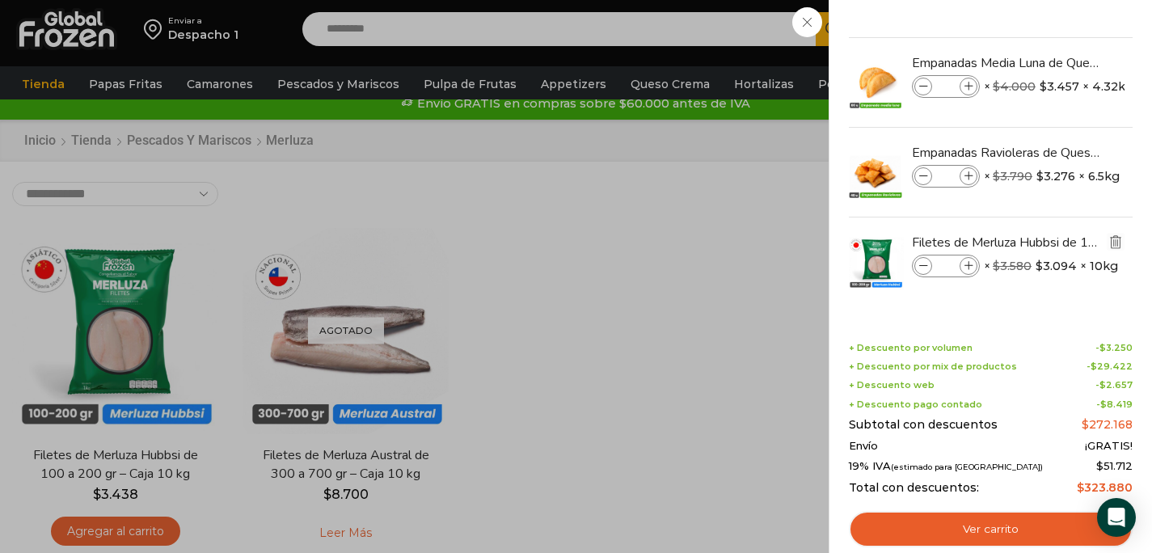
click at [1109, 243] on img "Eliminar Filetes de Merluza Hubbsi de 100 a 200 gr – Caja 10 kg del carrito" at bounding box center [1115, 241] width 15 height 15
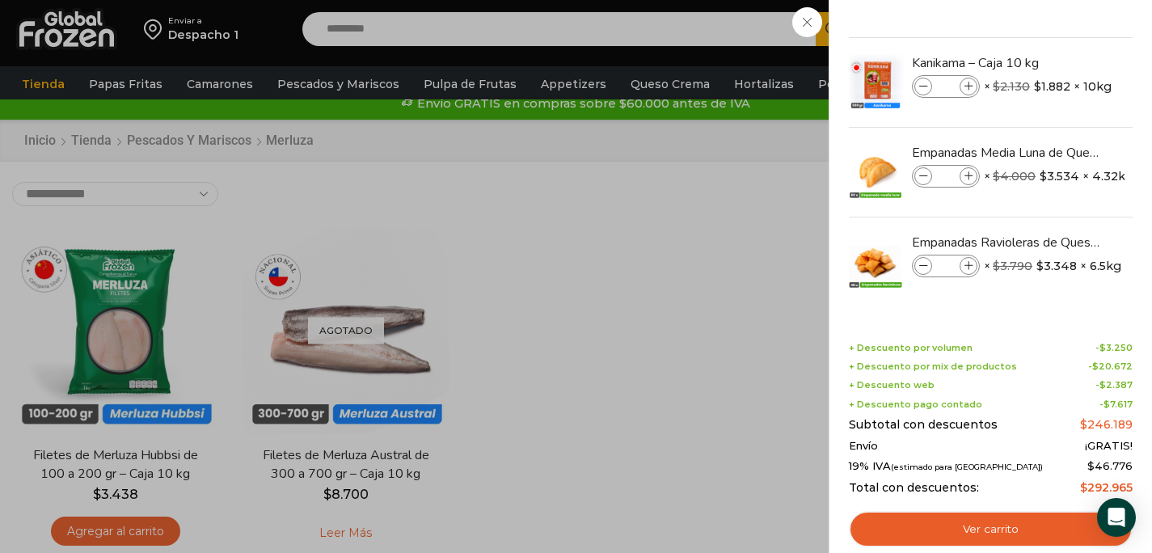
scroll to position [255, 0]
click at [1055, 49] on div "7 [GEOGRAPHIC_DATA] 7 7 Shopping Cart *" at bounding box center [1095, 30] width 81 height 38
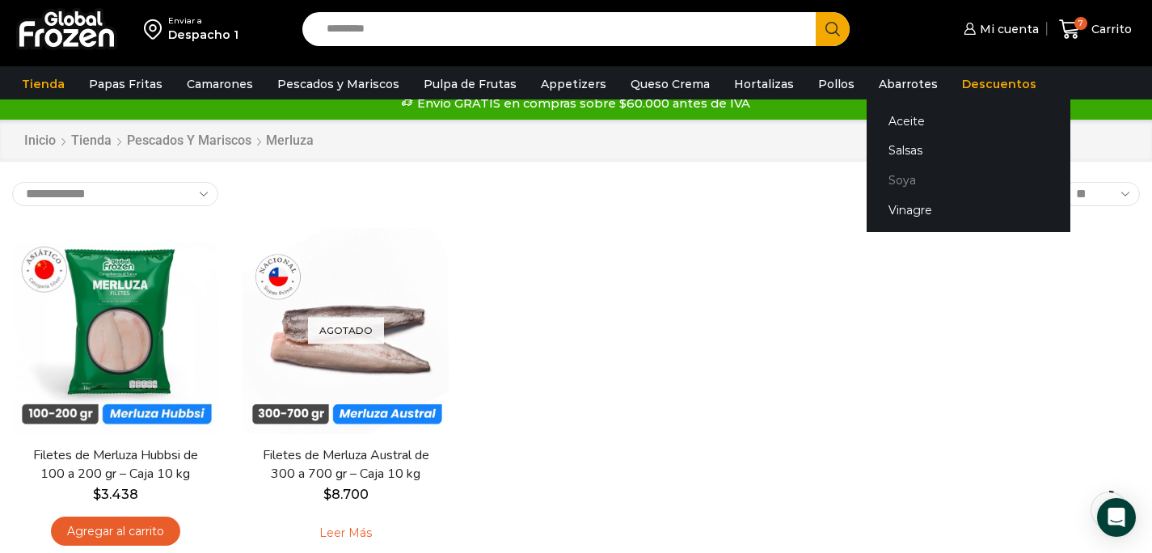
click at [867, 180] on link "Soya" at bounding box center [969, 181] width 204 height 30
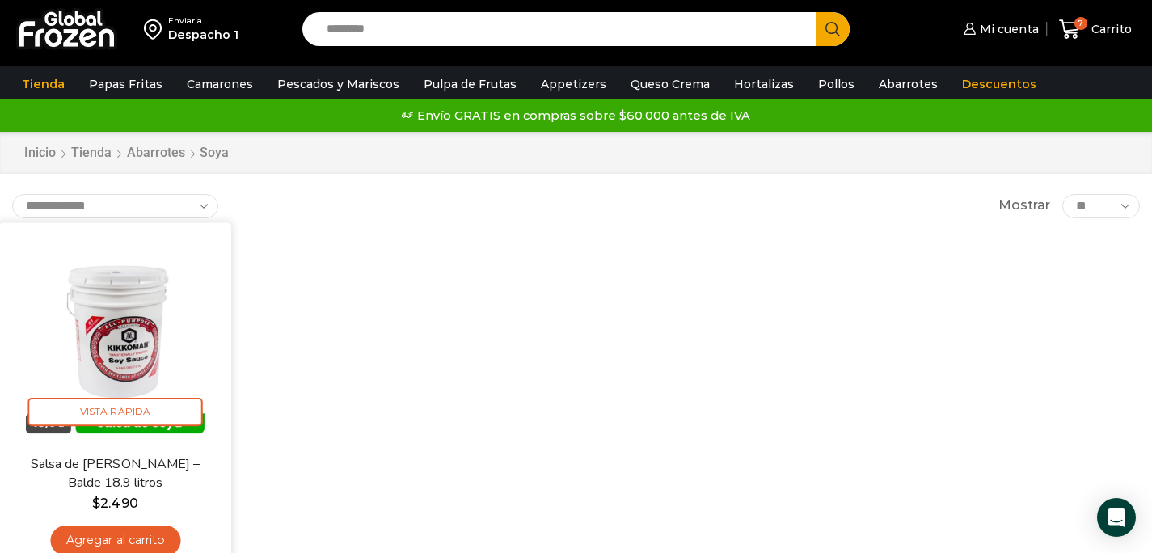
click at [117, 538] on link "Agregar al carrito" at bounding box center [115, 540] width 130 height 30
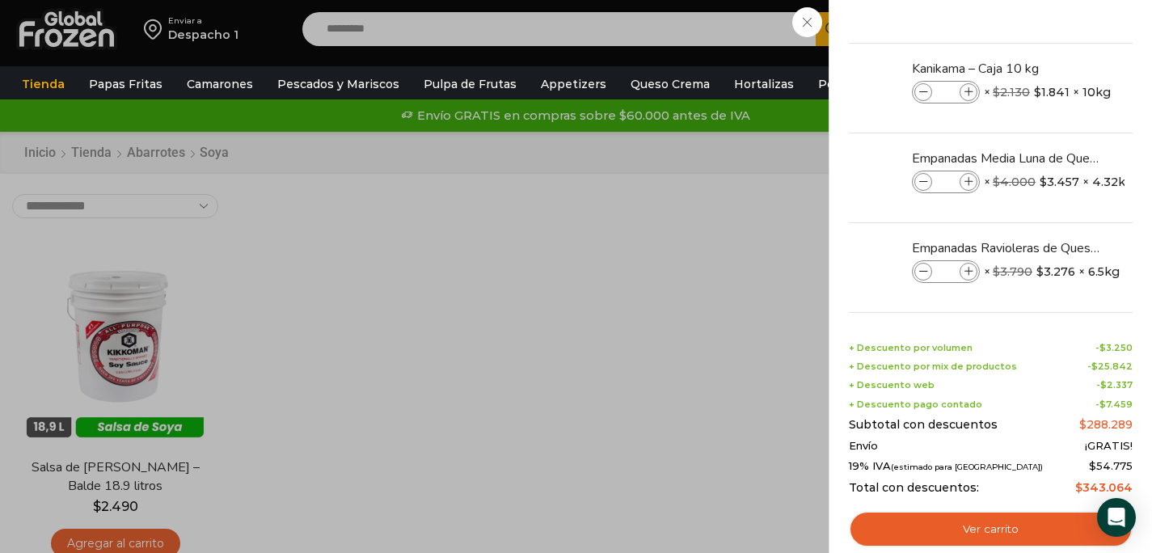
scroll to position [345, 0]
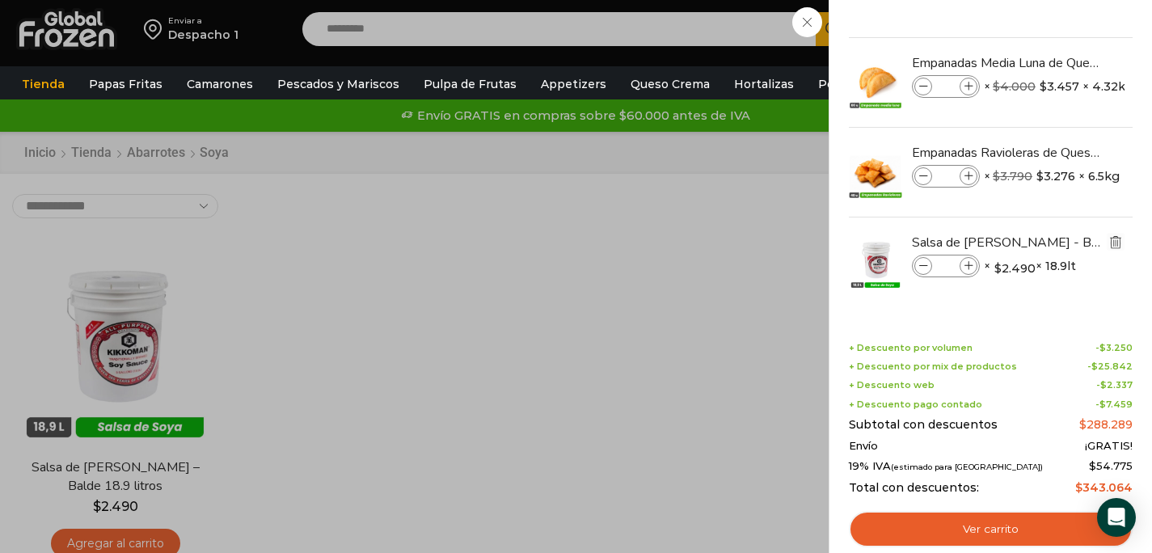
click at [1116, 243] on img "Eliminar Salsa de Soya Kikkoman - Balde 18.9 litros del carrito" at bounding box center [1115, 241] width 15 height 15
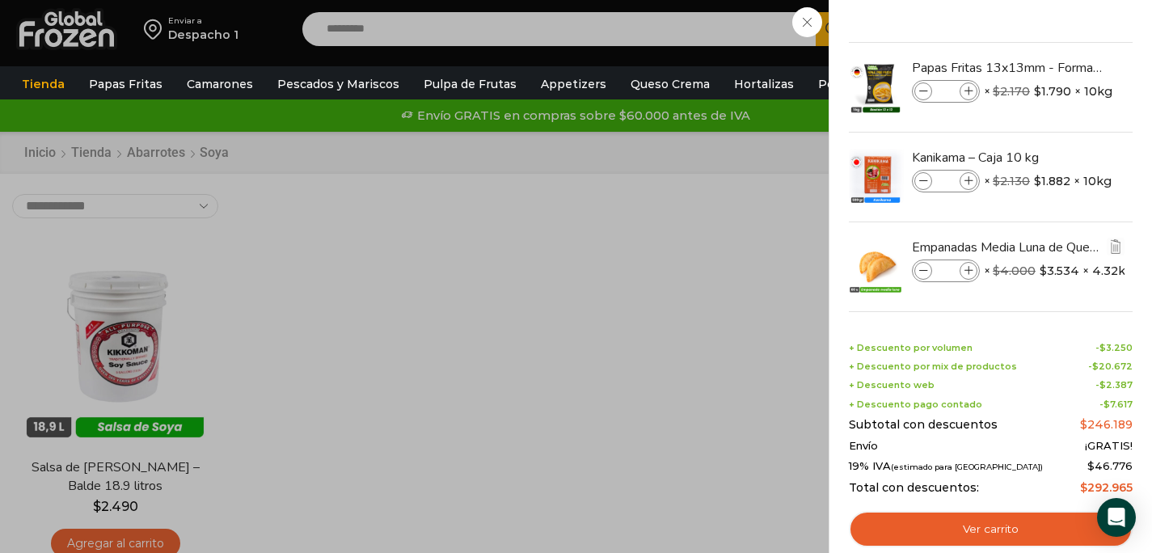
scroll to position [255, 0]
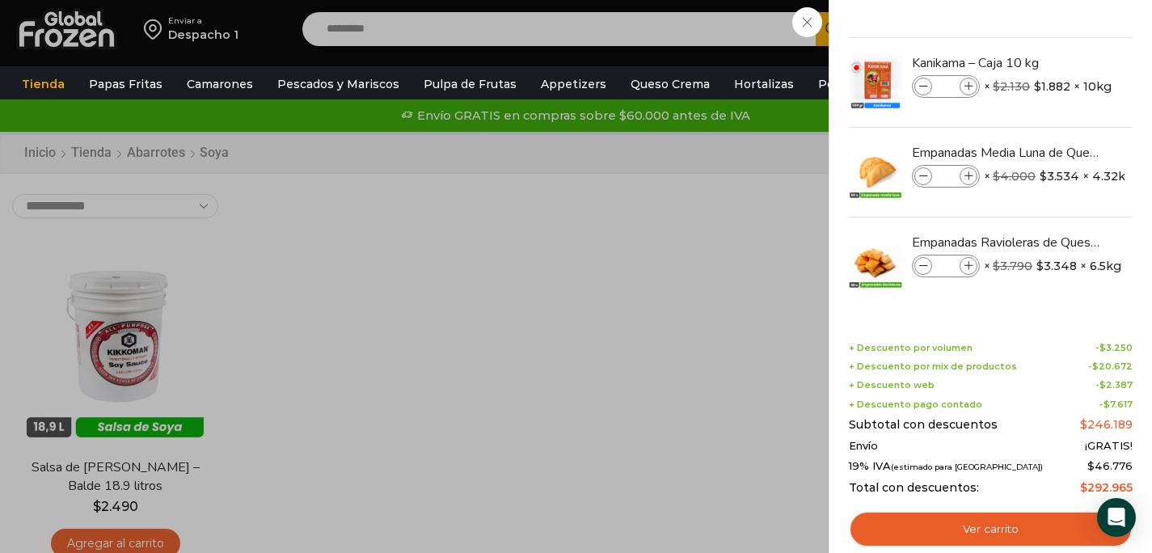
click at [1055, 32] on div "7 Carrito 7 7 Shopping Cart *" at bounding box center [1095, 30] width 81 height 38
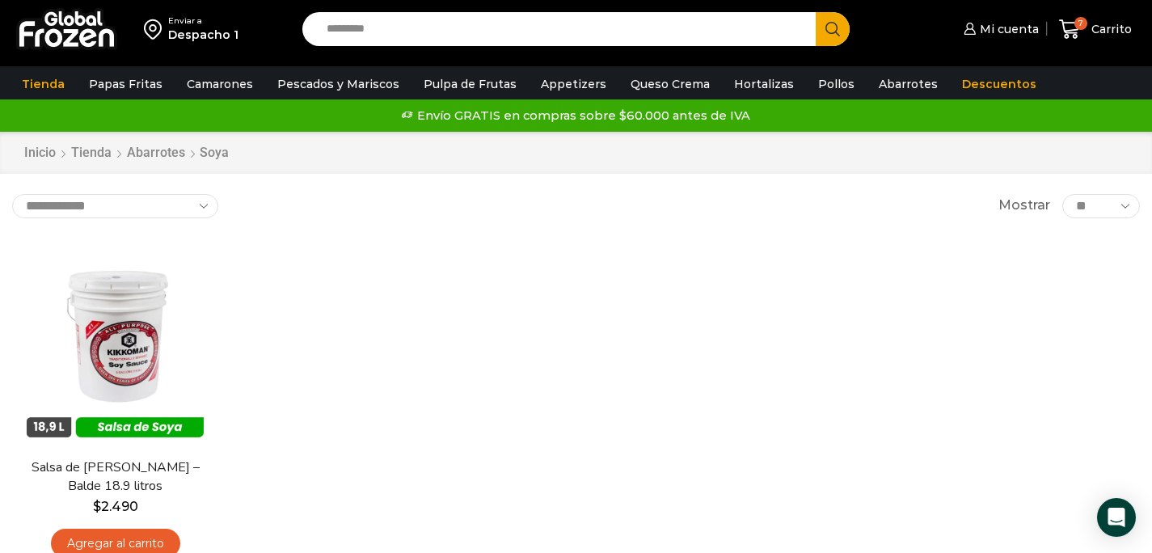
click at [508, 31] on input "Search input" at bounding box center [563, 29] width 490 height 34
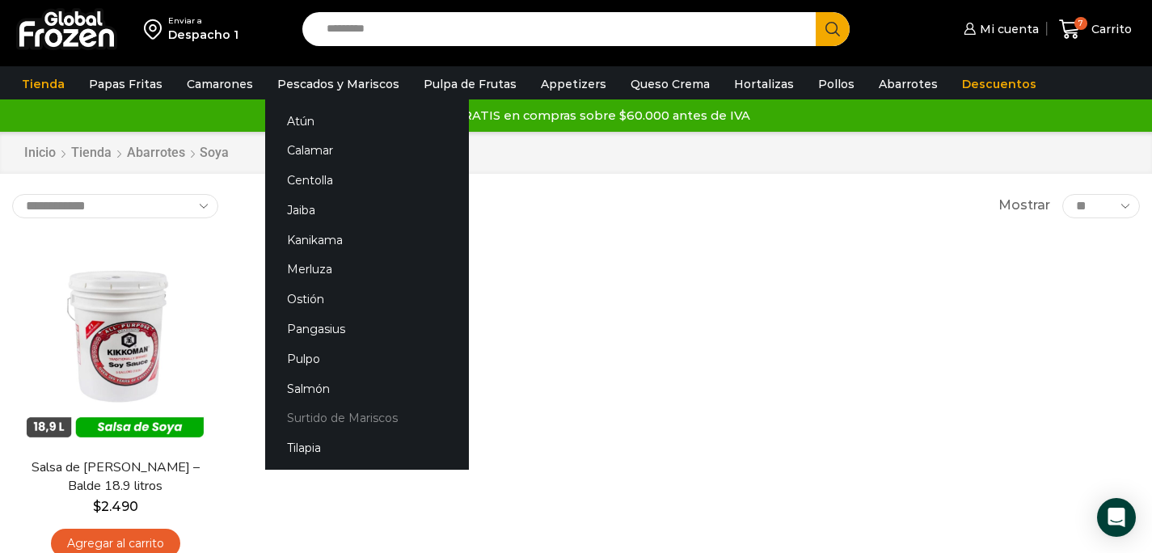
click at [343, 415] on link "Surtido de Mariscos" at bounding box center [367, 418] width 204 height 30
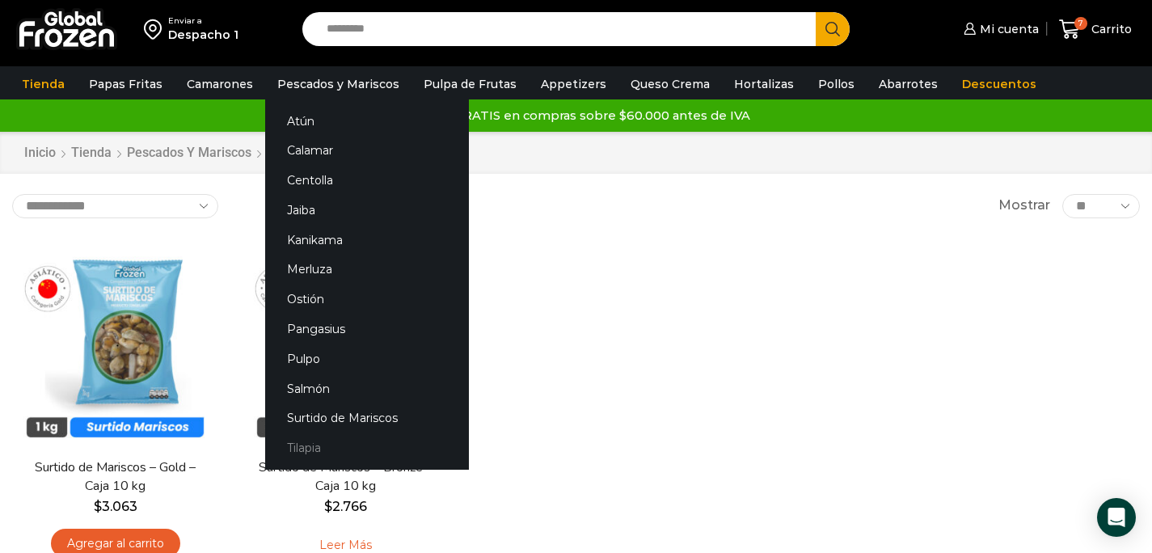
click at [297, 445] on link "Tilapia" at bounding box center [367, 448] width 204 height 30
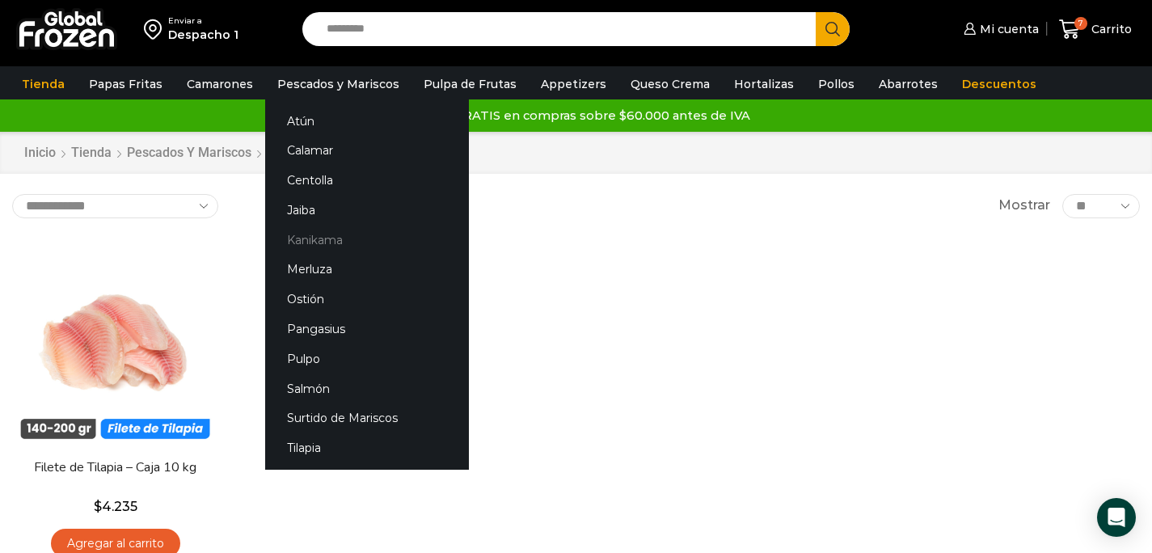
click at [318, 238] on link "Kanikama" at bounding box center [367, 240] width 204 height 30
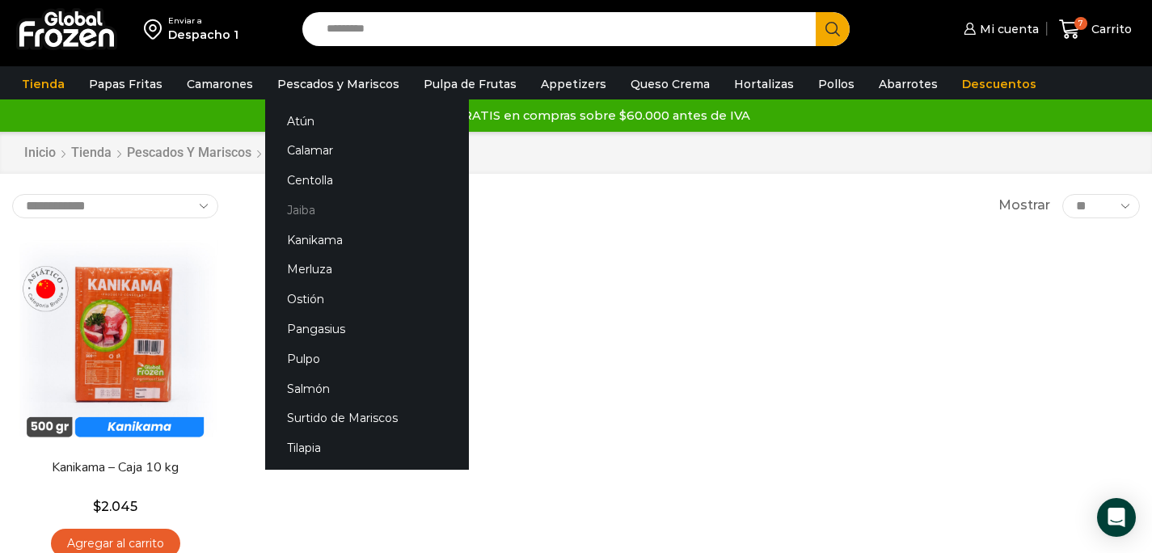
click at [314, 212] on link "Jaiba" at bounding box center [367, 211] width 204 height 30
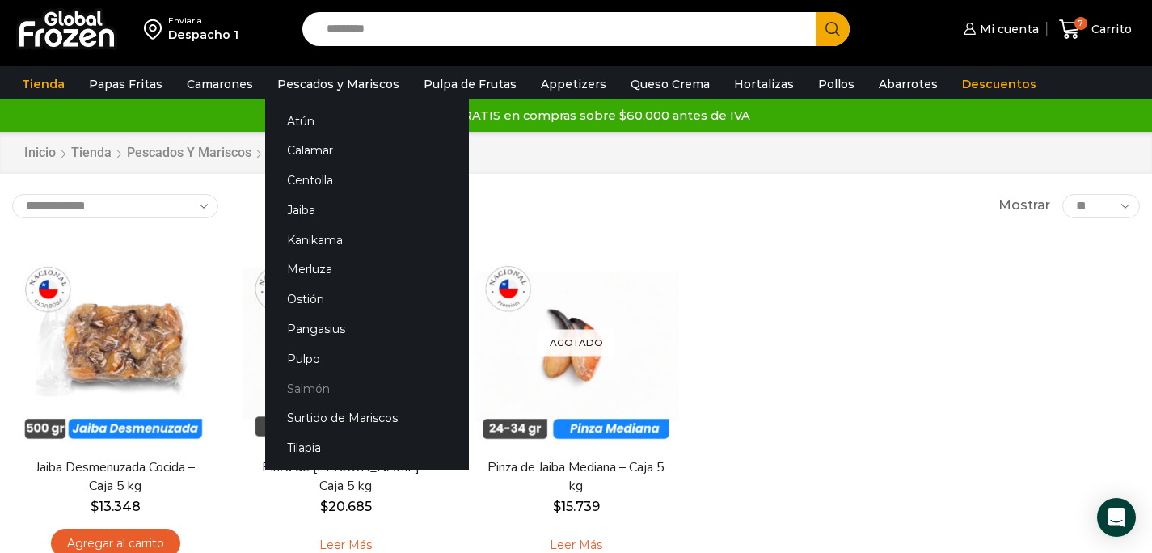
click at [306, 396] on link "Salmón" at bounding box center [367, 388] width 204 height 30
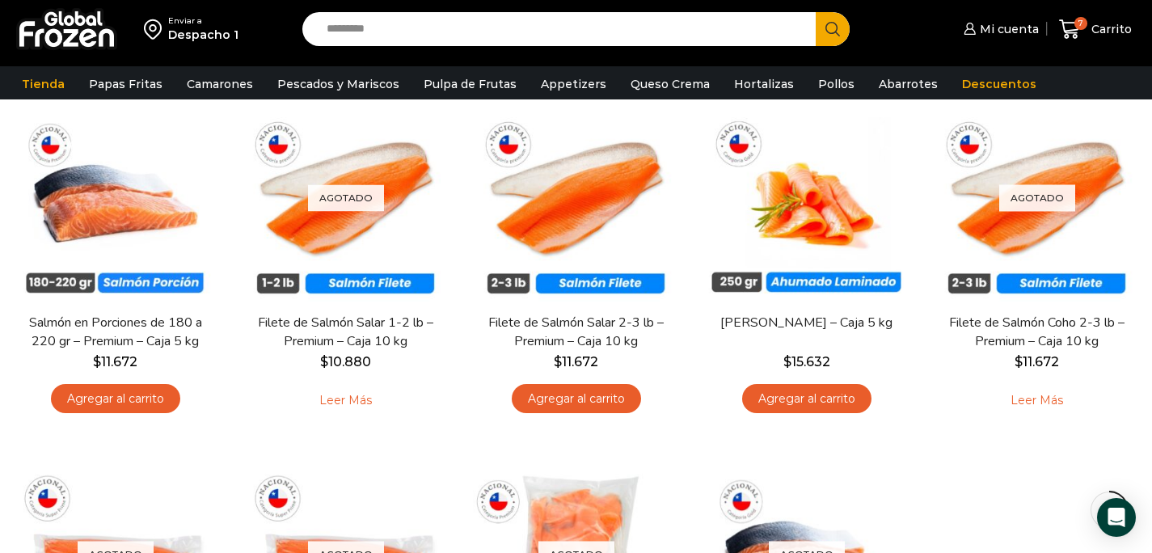
scroll to position [145, 0]
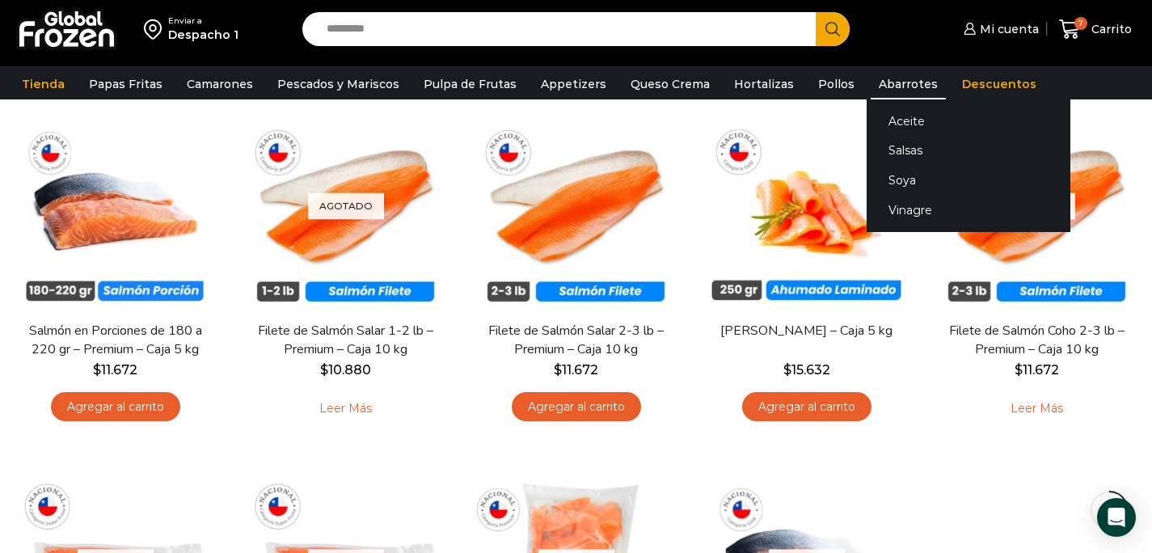
click at [899, 87] on link "Abarrotes" at bounding box center [908, 84] width 75 height 31
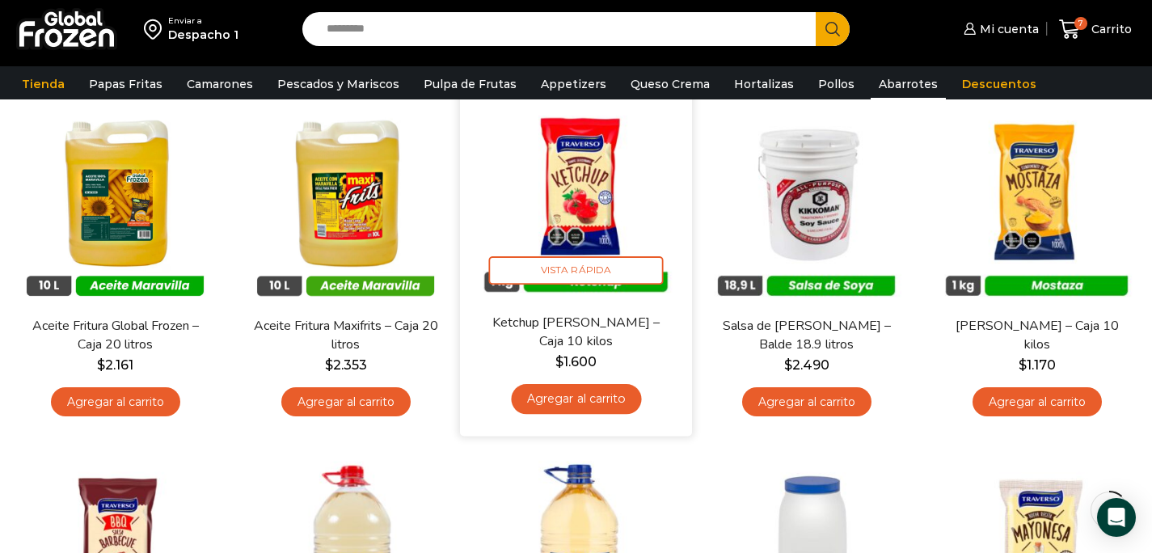
scroll to position [151, 0]
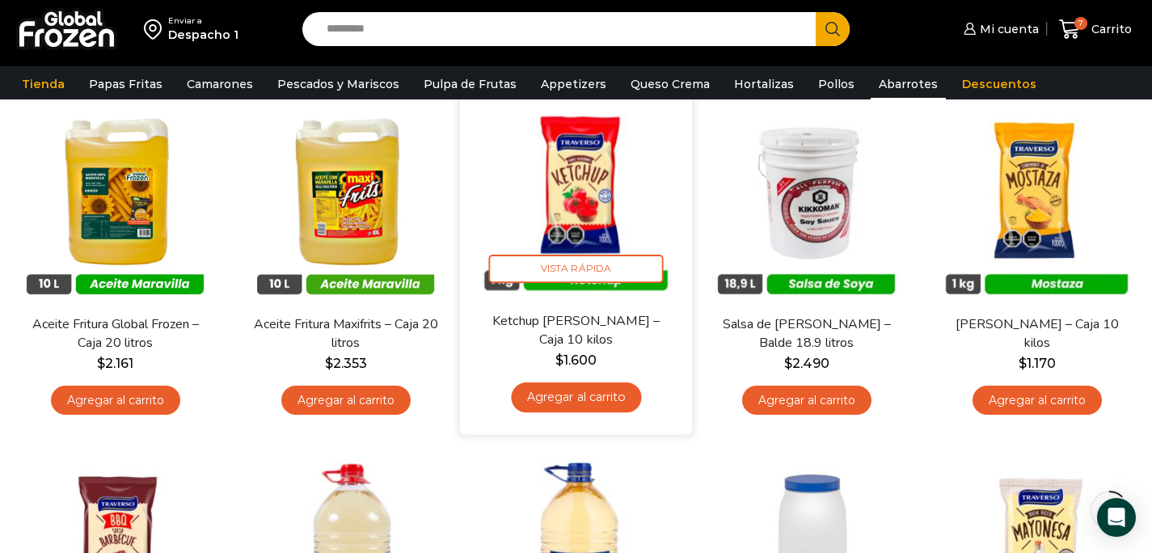
click at [549, 402] on link "Agregar al carrito" at bounding box center [576, 397] width 130 height 30
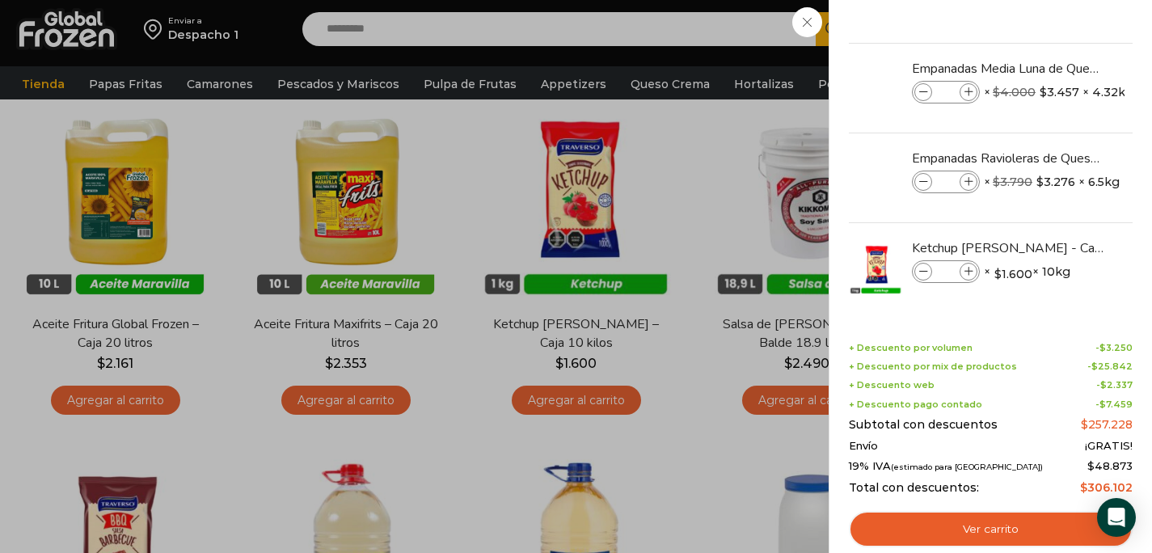
scroll to position [345, 0]
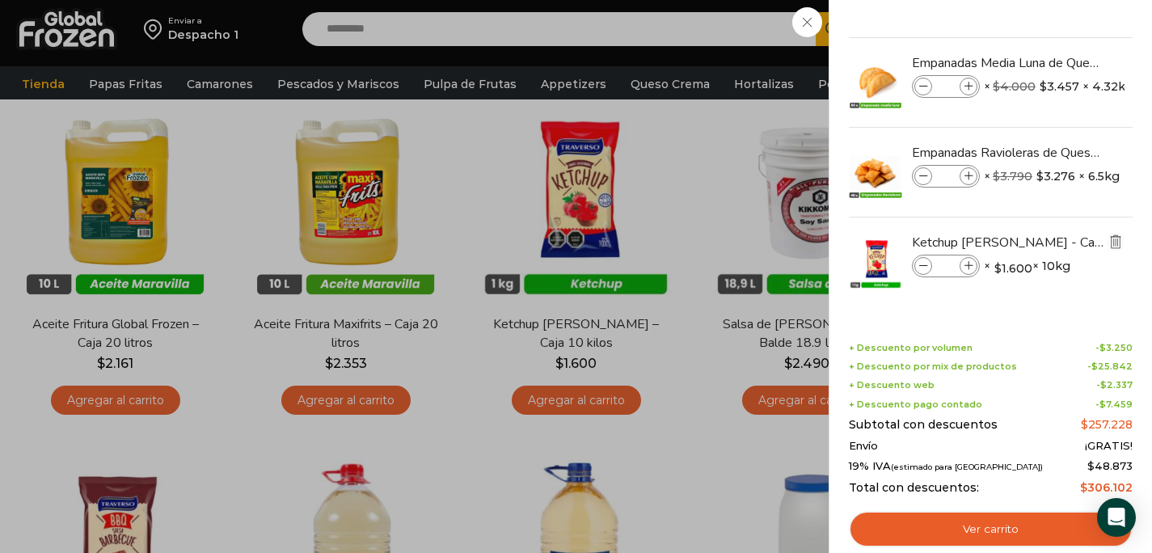
click at [1109, 238] on img "Eliminar Ketchup Traverso - Caja 10 kilos del carrito" at bounding box center [1115, 241] width 15 height 15
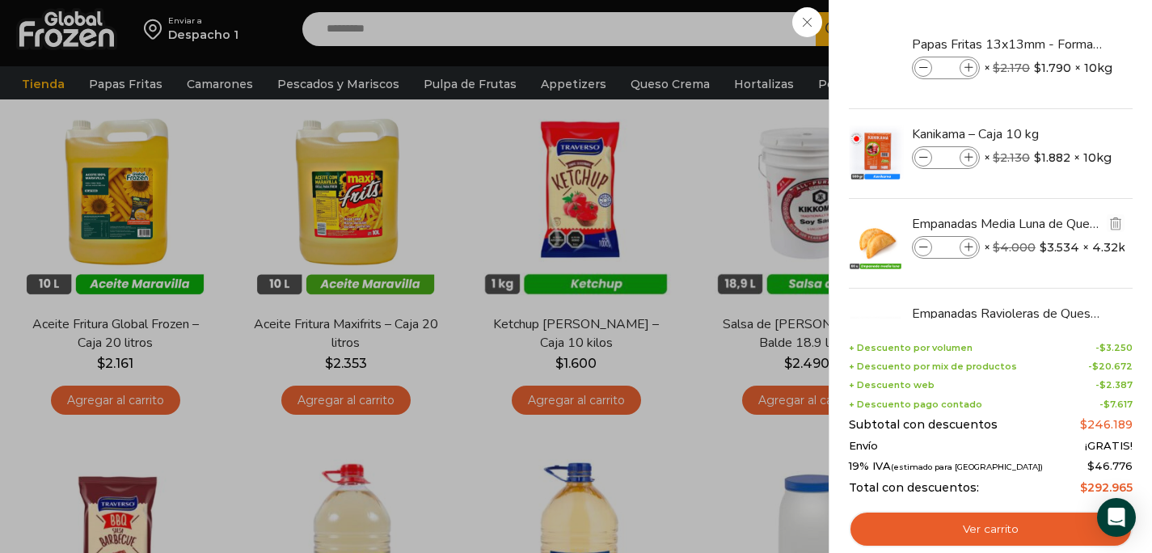
scroll to position [0, 0]
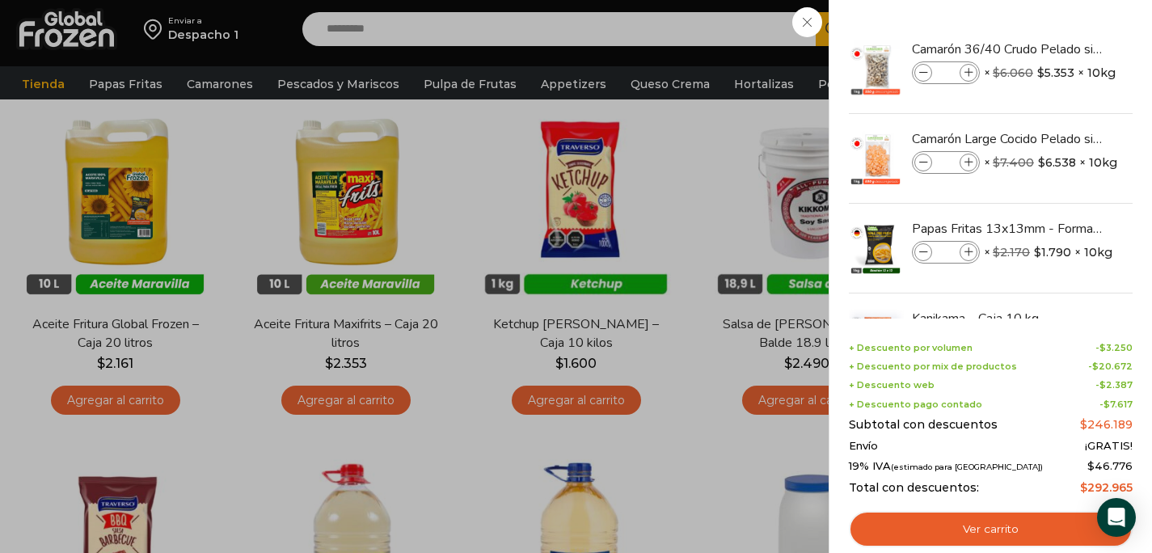
click at [1055, 49] on div "7 Carrito 7 7 Shopping Cart *" at bounding box center [1095, 30] width 81 height 38
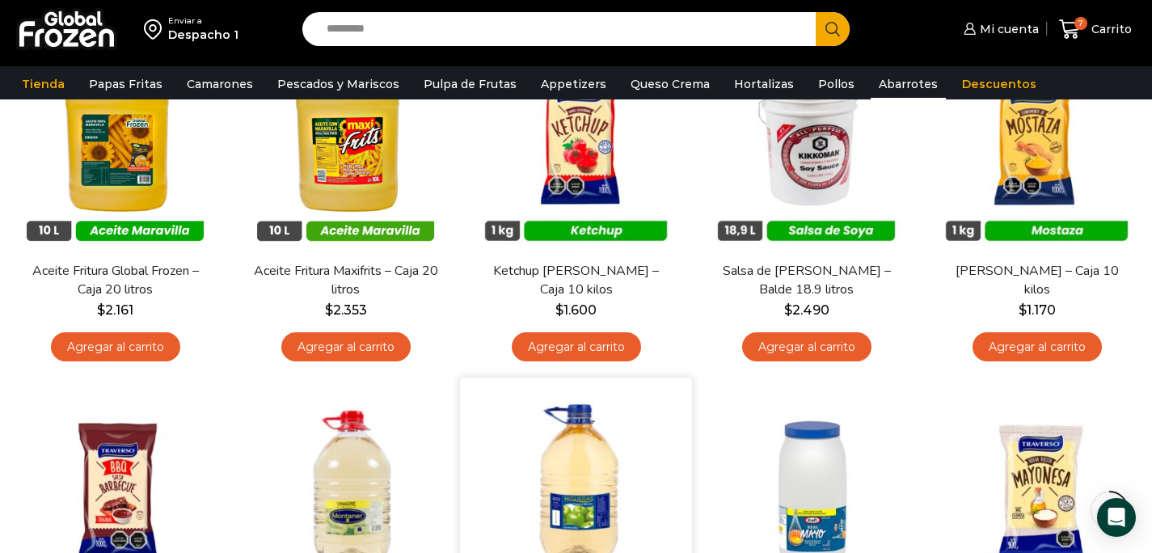
scroll to position [141, 0]
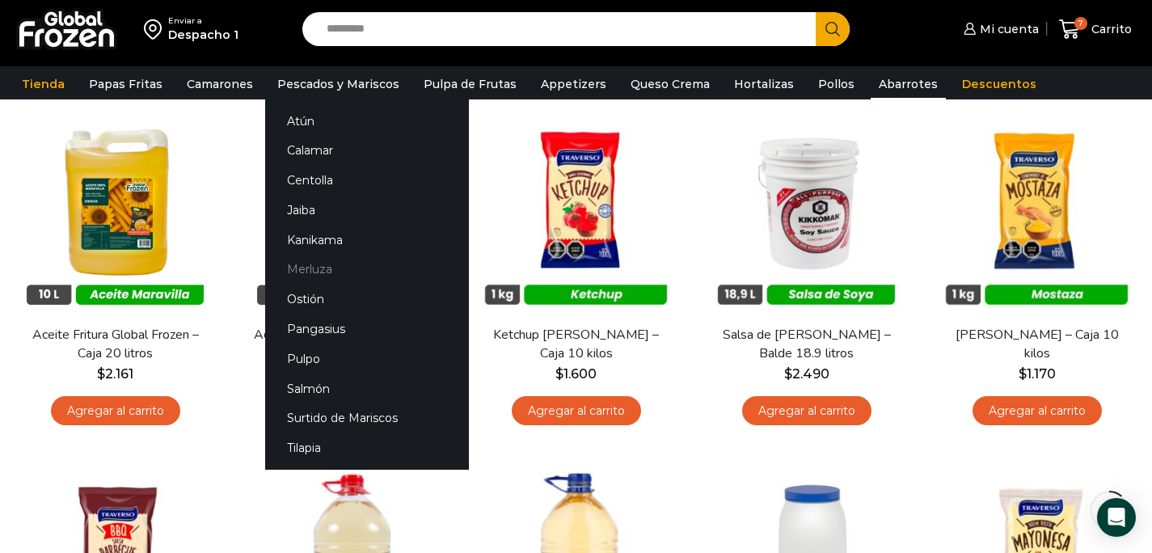
click at [310, 272] on link "Merluza" at bounding box center [367, 270] width 204 height 30
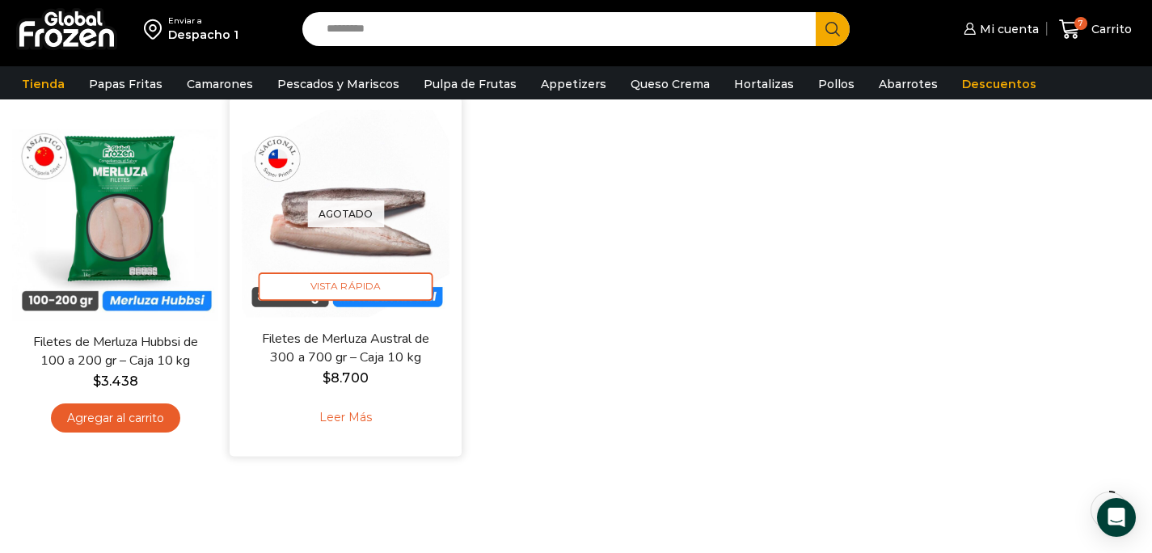
scroll to position [168, 0]
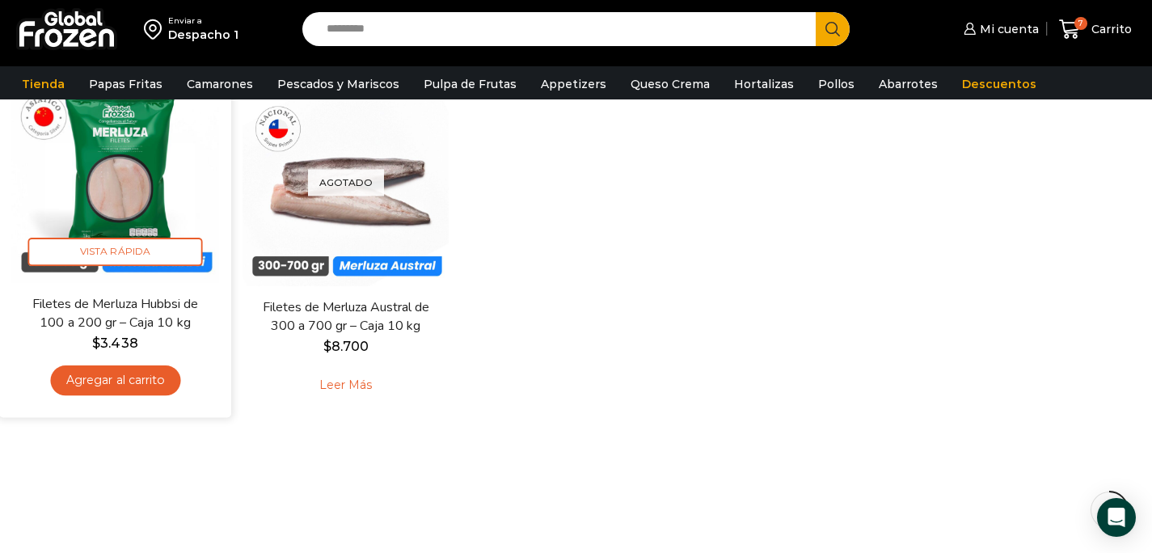
click at [171, 385] on link "Agregar al carrito" at bounding box center [115, 380] width 130 height 30
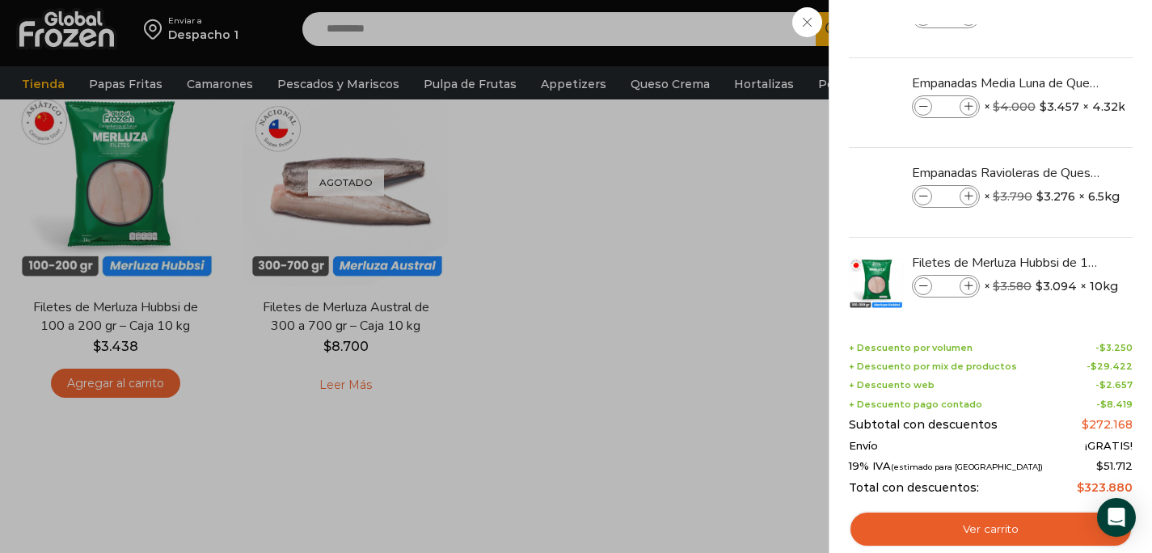
scroll to position [345, 0]
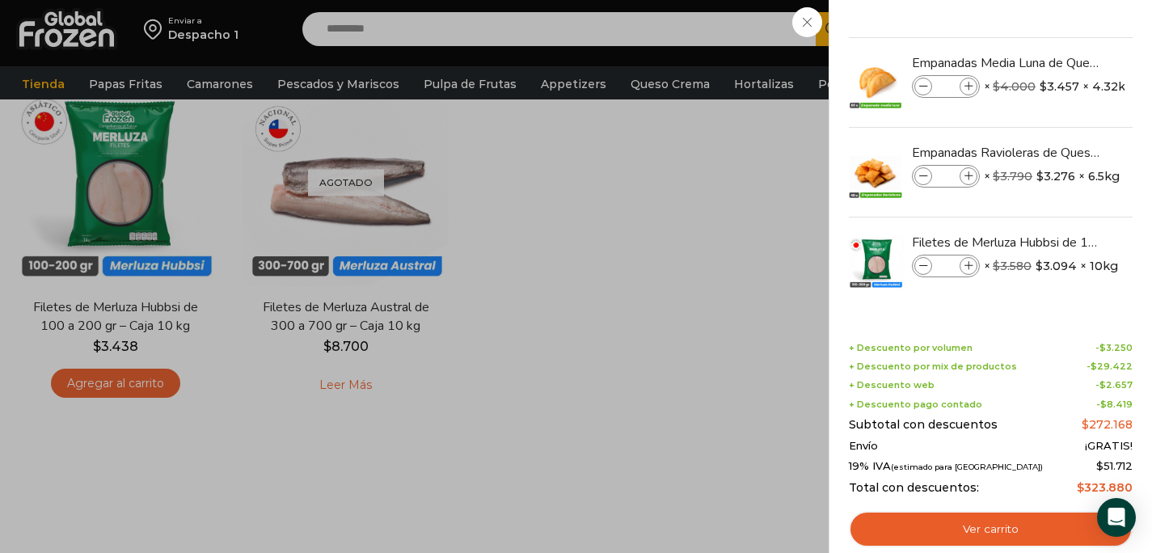
click at [1055, 49] on div "8 Carrito 8 8 Shopping Cart *" at bounding box center [1095, 30] width 81 height 38
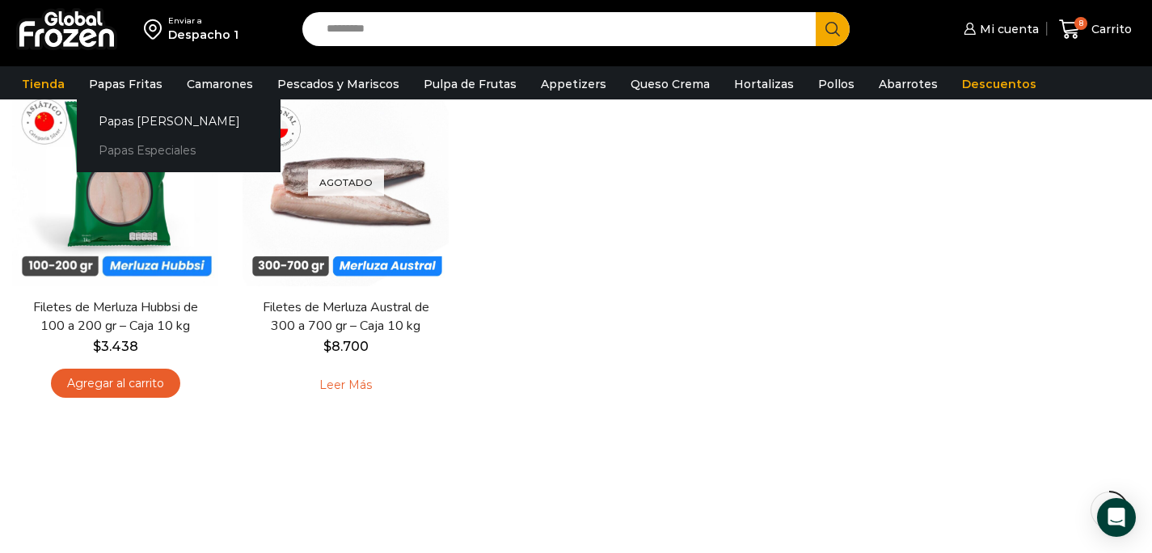
click at [134, 147] on link "Papas Especiales" at bounding box center [179, 151] width 204 height 30
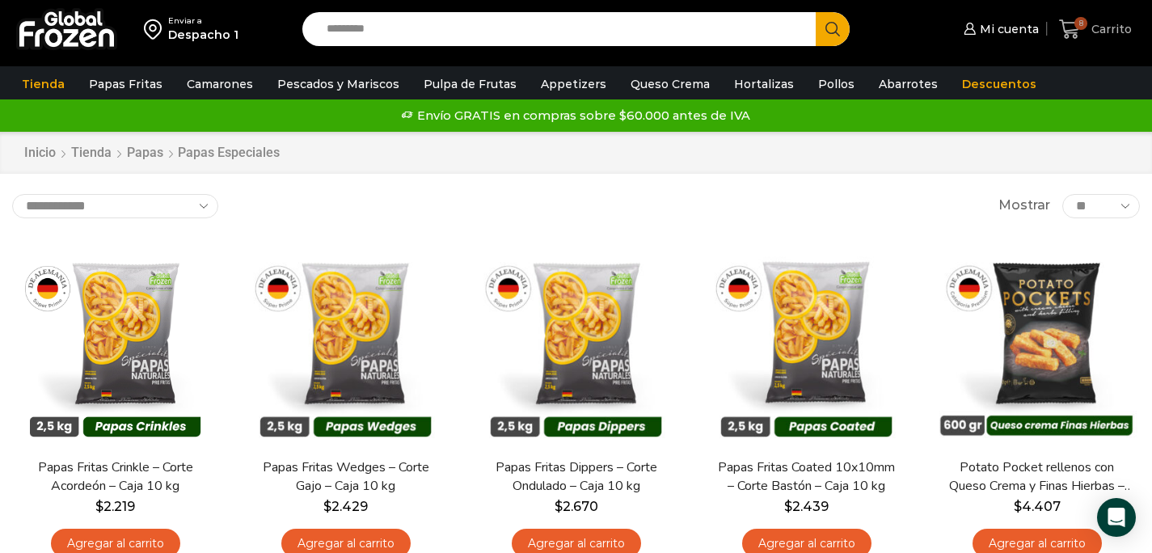
click at [1092, 31] on span "Carrito" at bounding box center [1109, 29] width 44 height 16
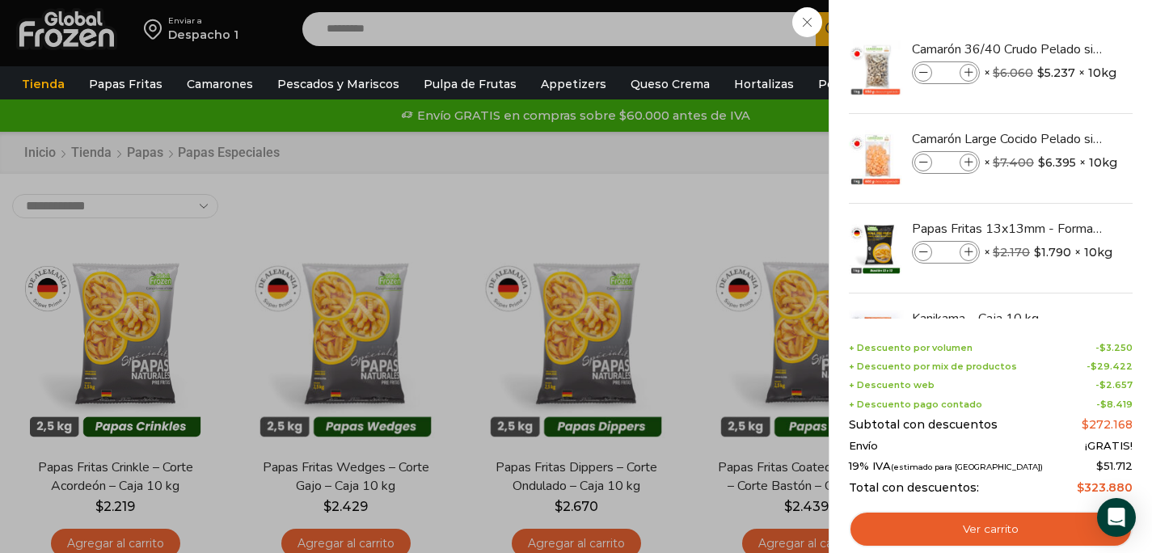
click at [1055, 49] on div "8 [GEOGRAPHIC_DATA] 8 8 Shopping Cart * $" at bounding box center [1095, 30] width 81 height 38
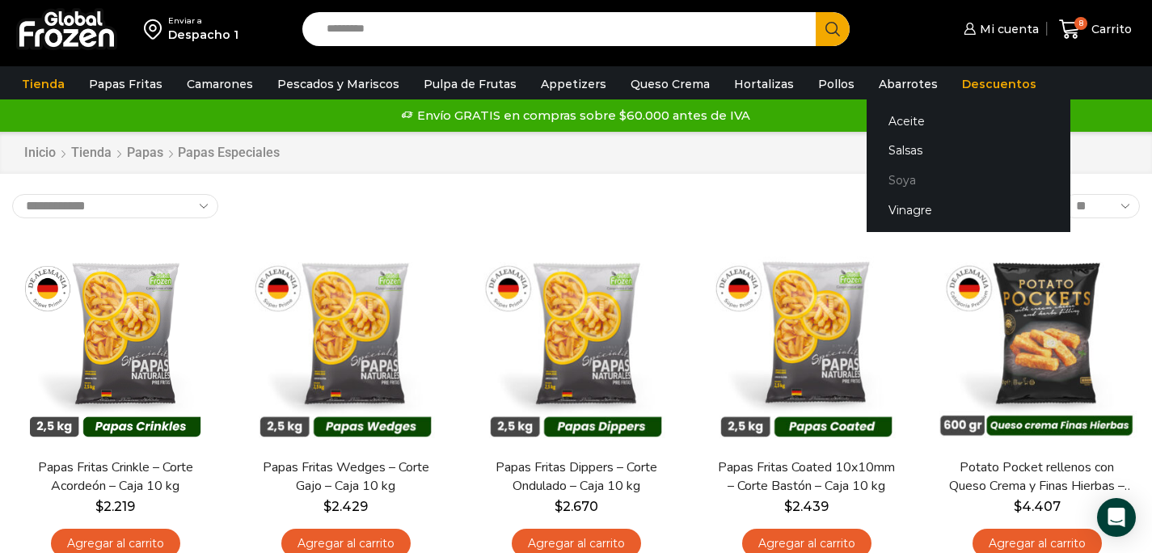
click at [874, 179] on link "Soya" at bounding box center [969, 181] width 204 height 30
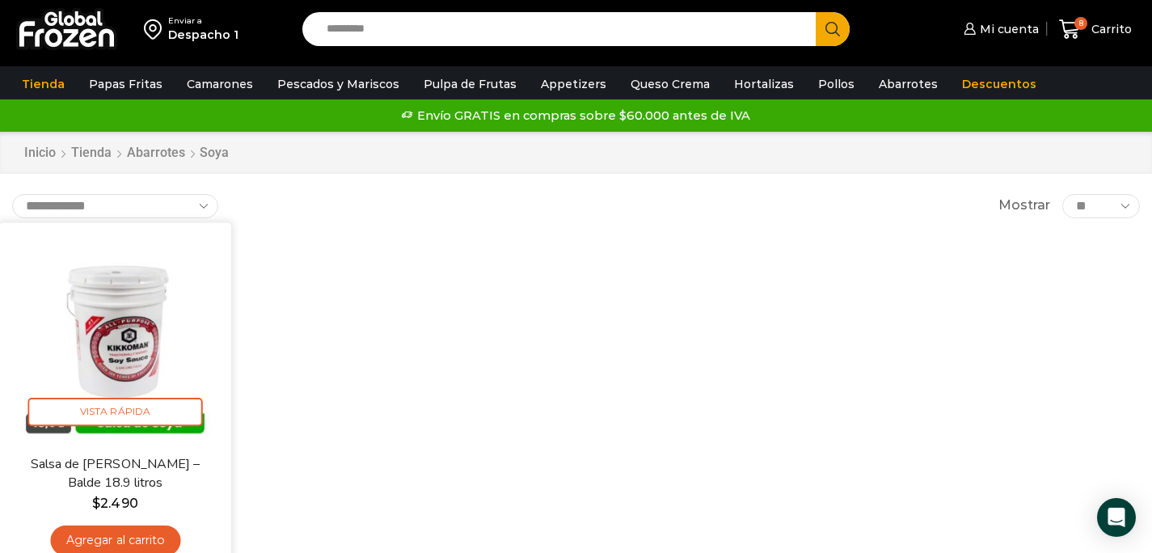
click at [137, 541] on link "Agregar al carrito" at bounding box center [115, 540] width 130 height 30
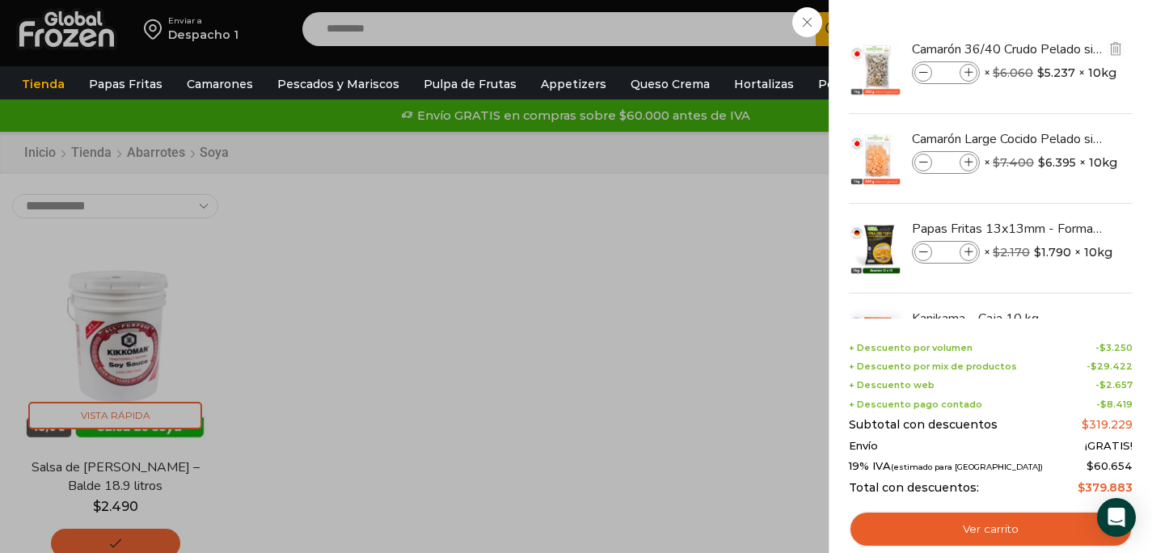
click at [1078, 31] on li "Camarón 36/40 Crudo Pelado sin Vena - Bronze - Caja 10 kg Camarón 36/40 Crudo P…" at bounding box center [990, 69] width 287 height 90
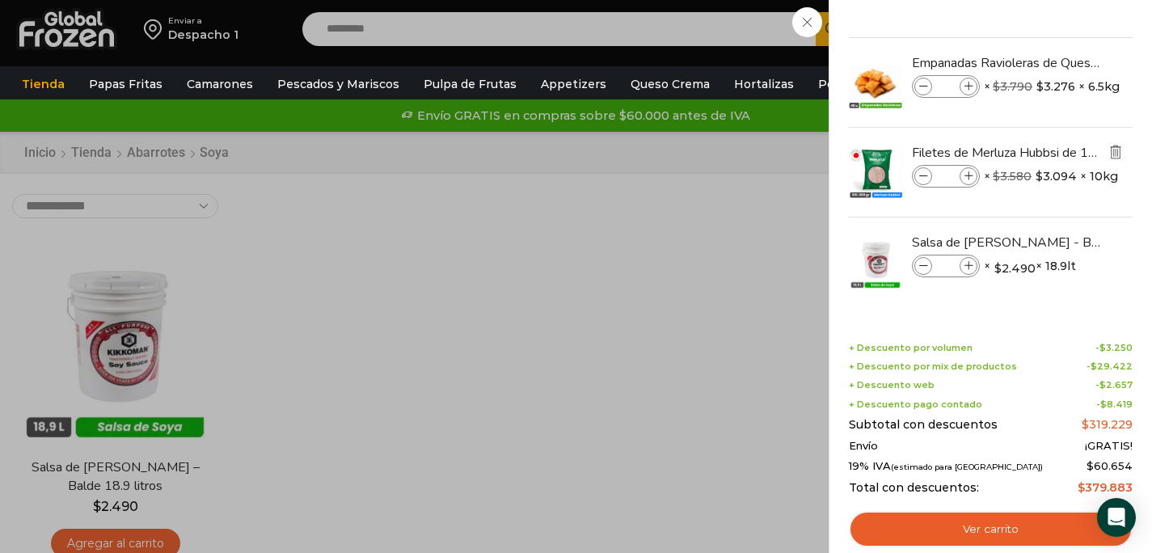
click at [1112, 156] on img "Eliminar Filetes de Merluza Hubbsi de 100 a 200 gr – Caja 10 kg del carrito" at bounding box center [1115, 152] width 15 height 15
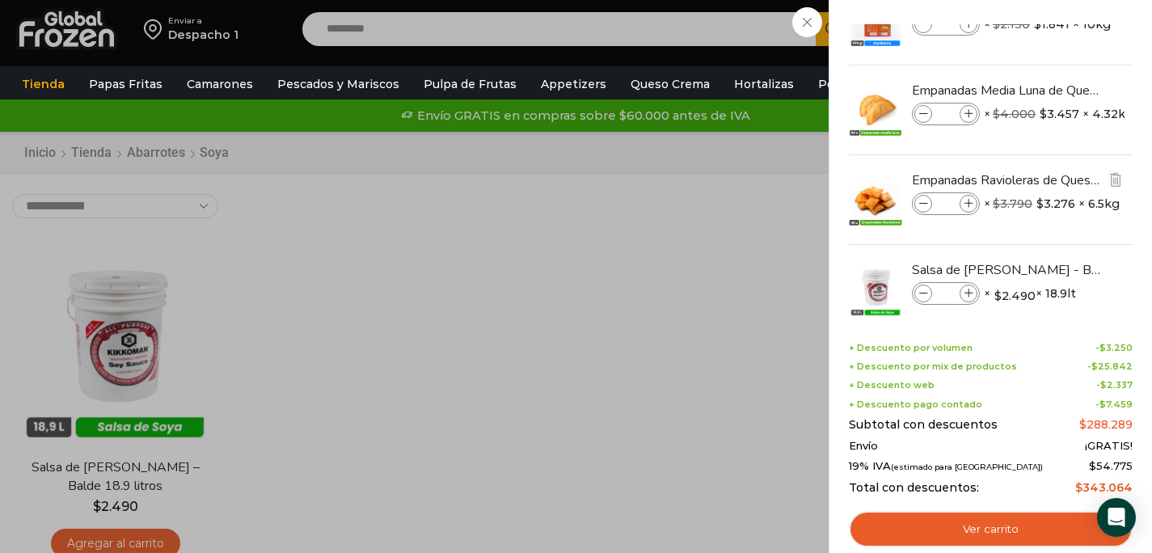
scroll to position [0, 0]
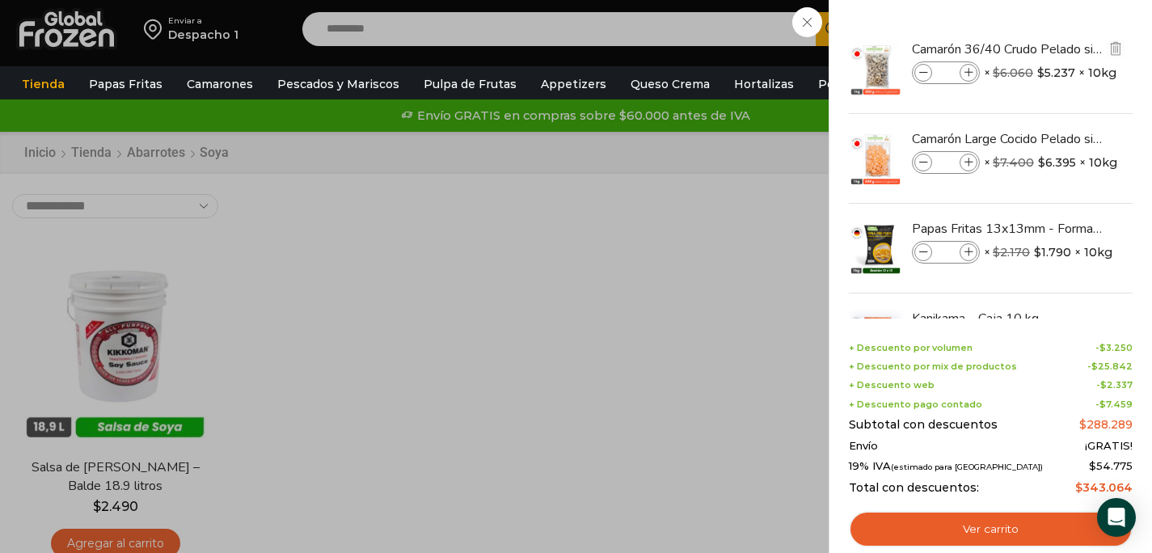
click at [969, 70] on icon at bounding box center [968, 73] width 9 height 9
type input "*"
click at [1055, 22] on div "9 [GEOGRAPHIC_DATA] 9 9 Shopping Cart" at bounding box center [1095, 30] width 81 height 38
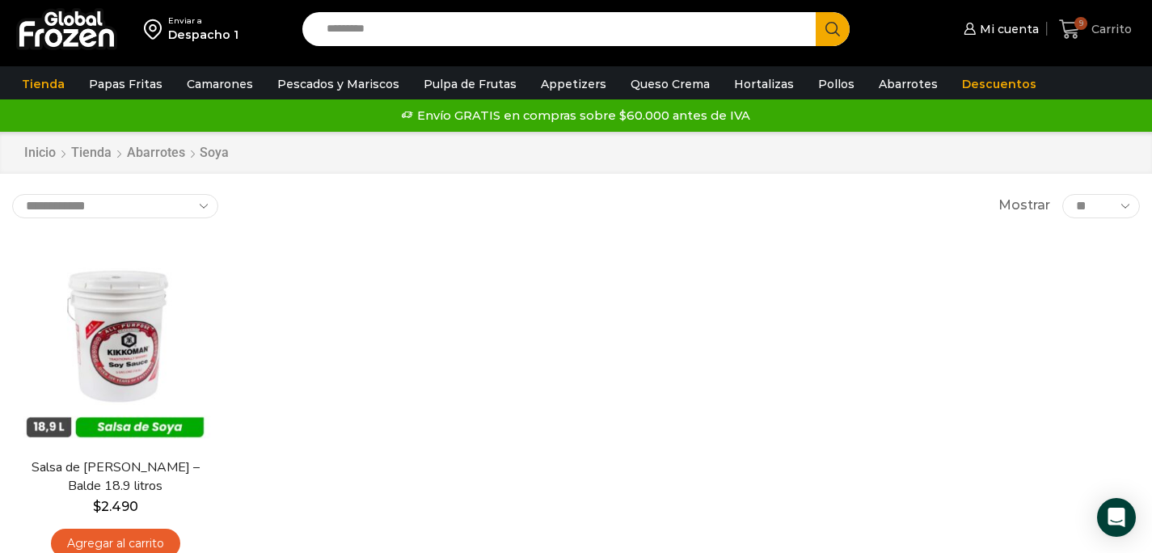
click at [1105, 36] on span "Carrito" at bounding box center [1109, 29] width 44 height 16
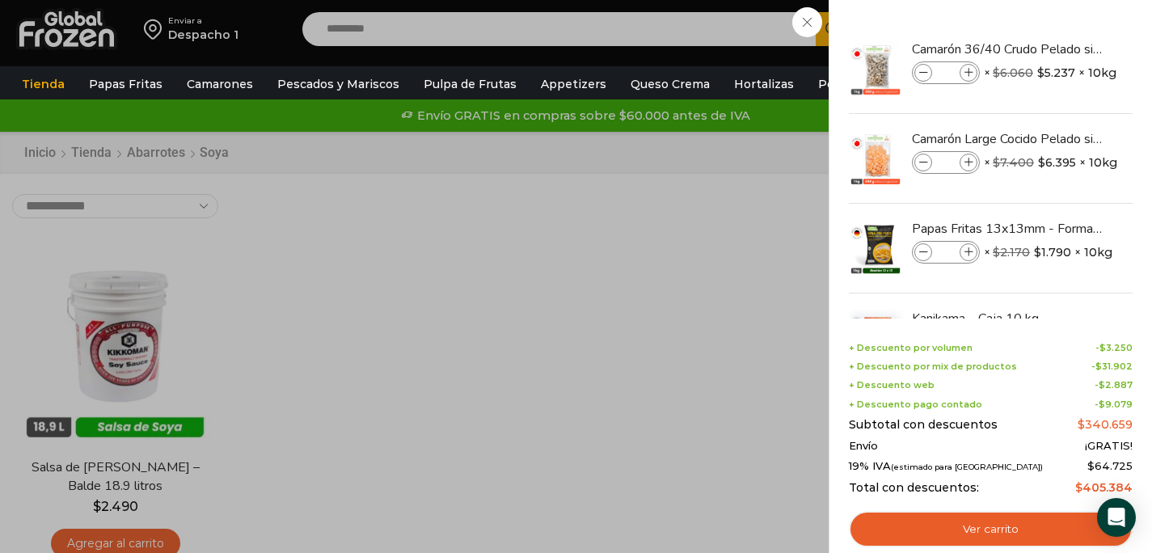
click at [1055, 19] on div "9 [GEOGRAPHIC_DATA] 9 9 Shopping Cart" at bounding box center [1095, 30] width 81 height 38
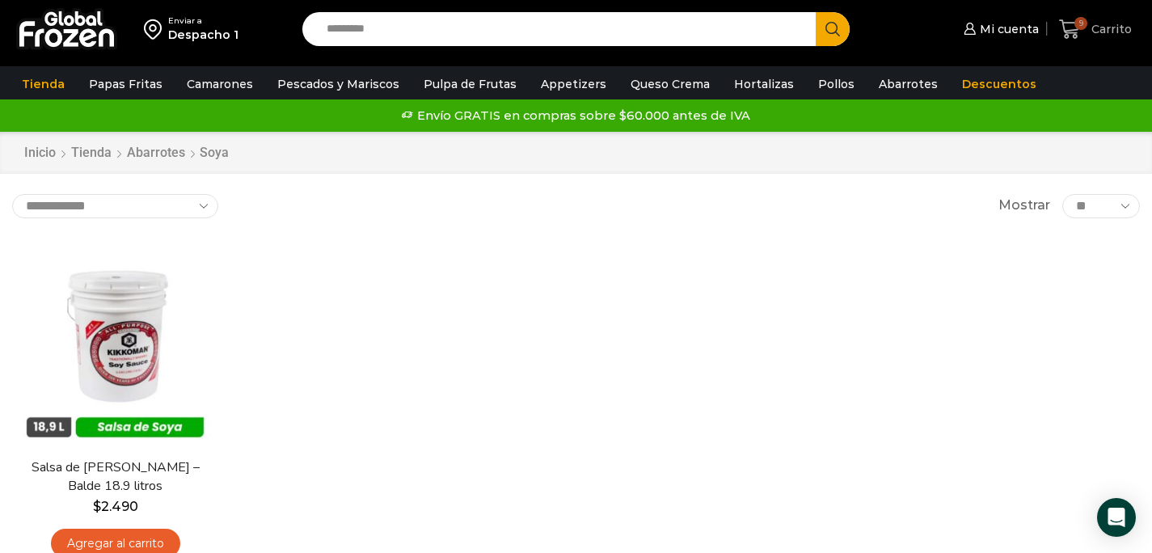
click at [1110, 28] on span "Carrito" at bounding box center [1109, 29] width 44 height 16
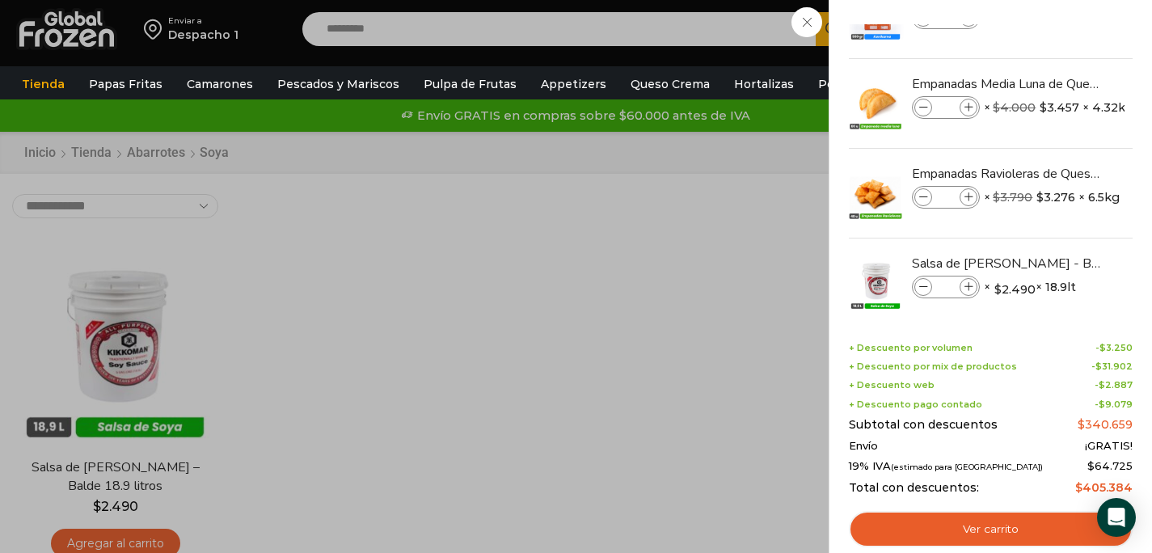
scroll to position [345, 0]
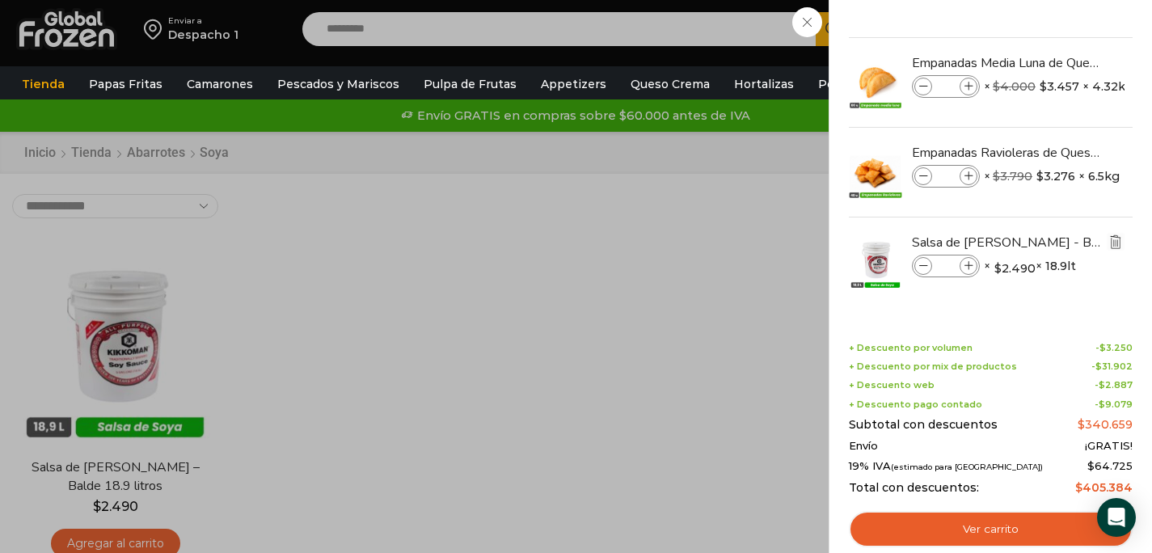
click at [1116, 242] on img "Eliminar Salsa de Soya Kikkoman - Balde 18.9 litros del carrito" at bounding box center [1115, 241] width 15 height 15
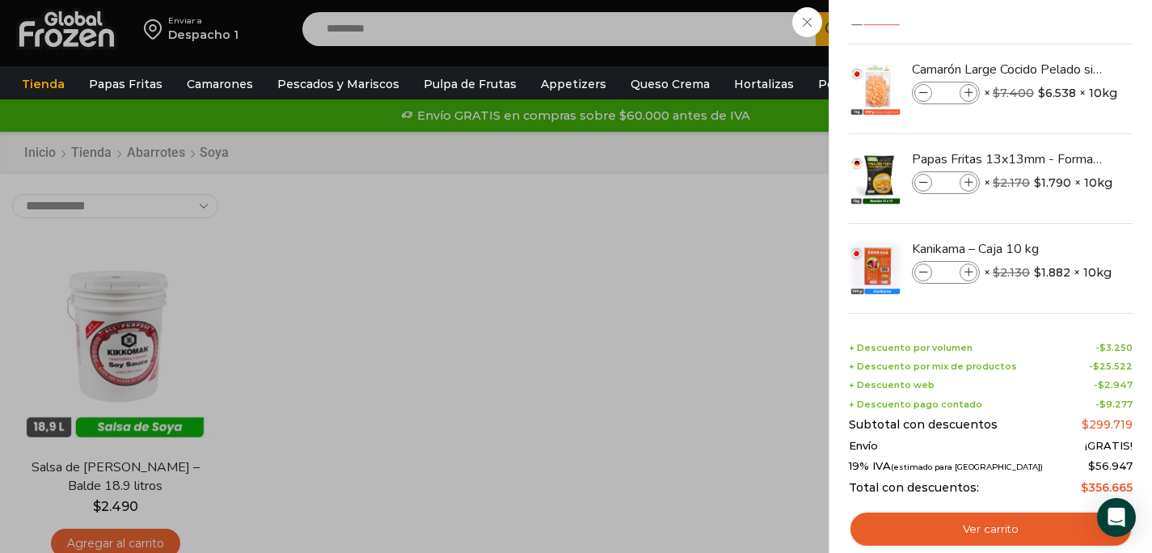
scroll to position [255, 0]
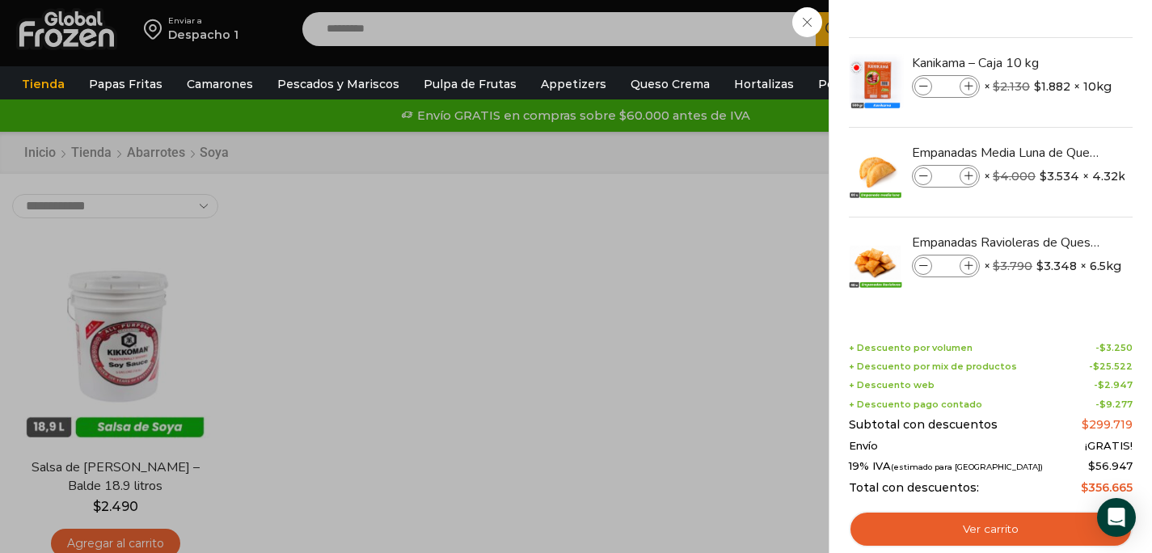
click at [1055, 49] on div "8 [GEOGRAPHIC_DATA] 8 8 Shopping Cart *" at bounding box center [1095, 30] width 81 height 38
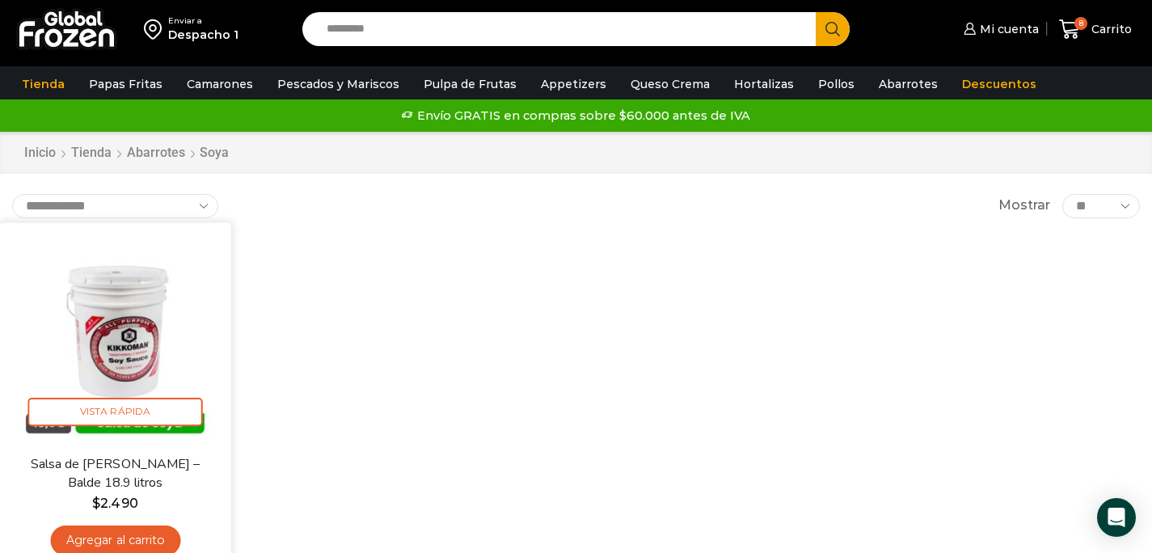
click at [81, 537] on link "Agregar al carrito" at bounding box center [115, 540] width 130 height 30
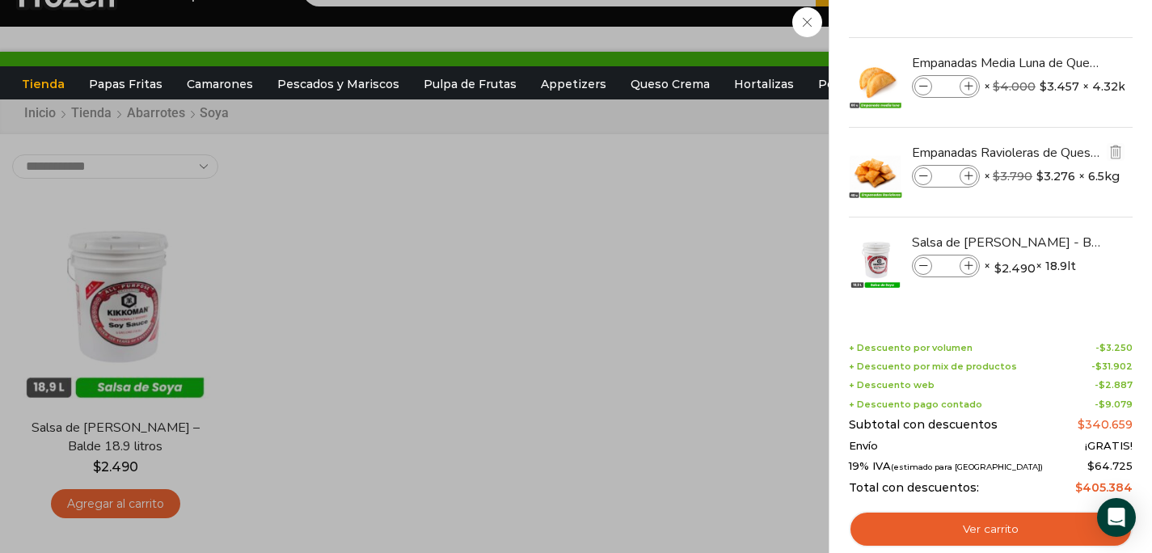
scroll to position [0, 0]
